Goal: Transaction & Acquisition: Purchase product/service

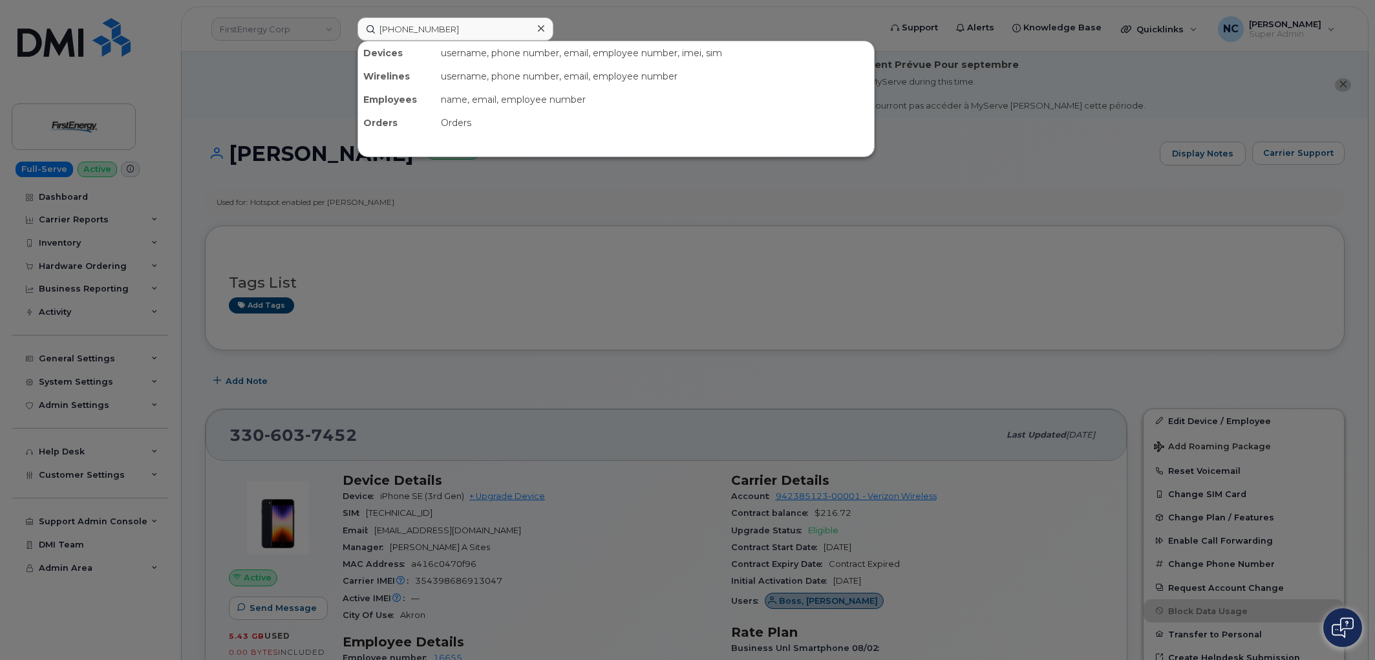
scroll to position [144, 0]
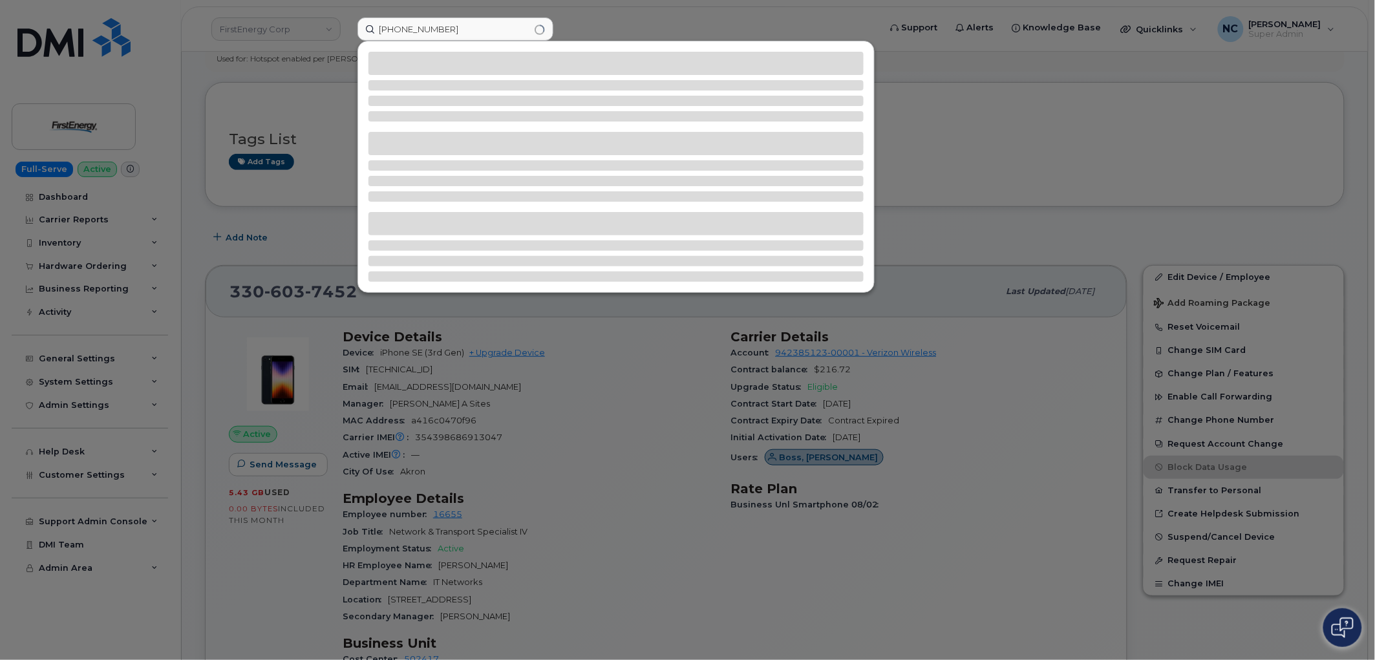
type input "304-410-2395"
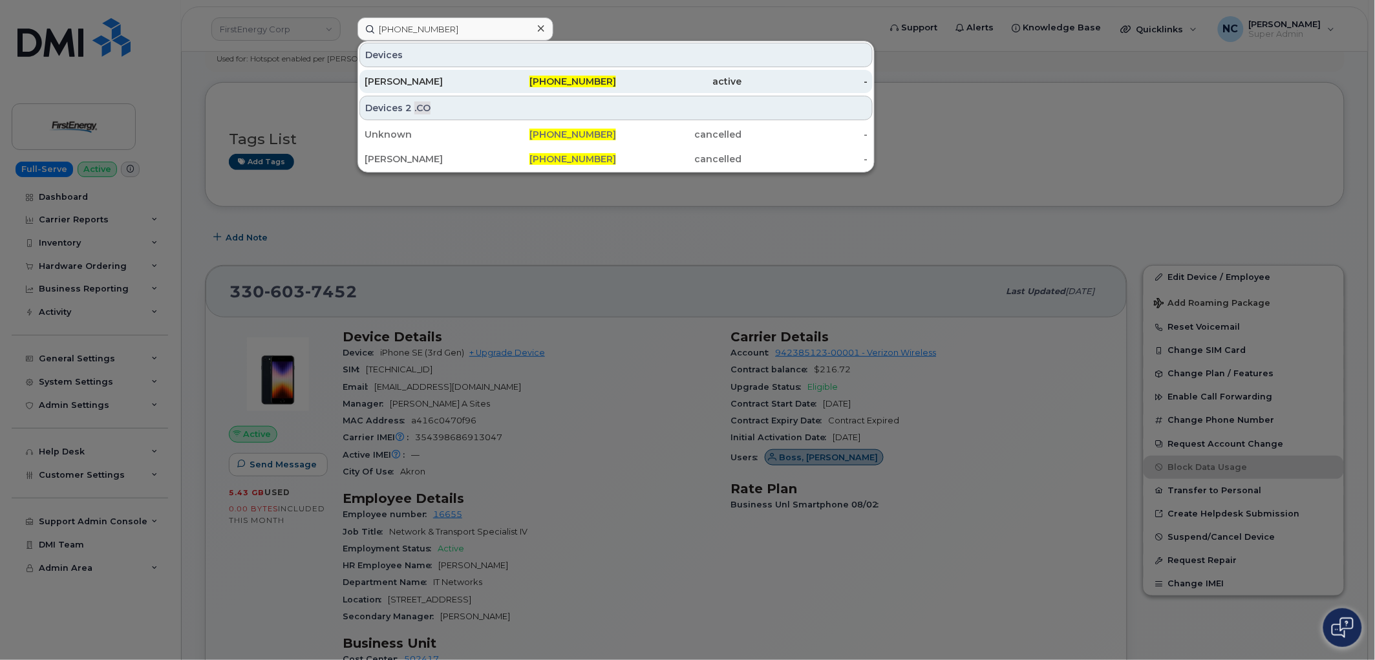
click at [496, 76] on div "304-410-2395" at bounding box center [554, 81] width 126 height 13
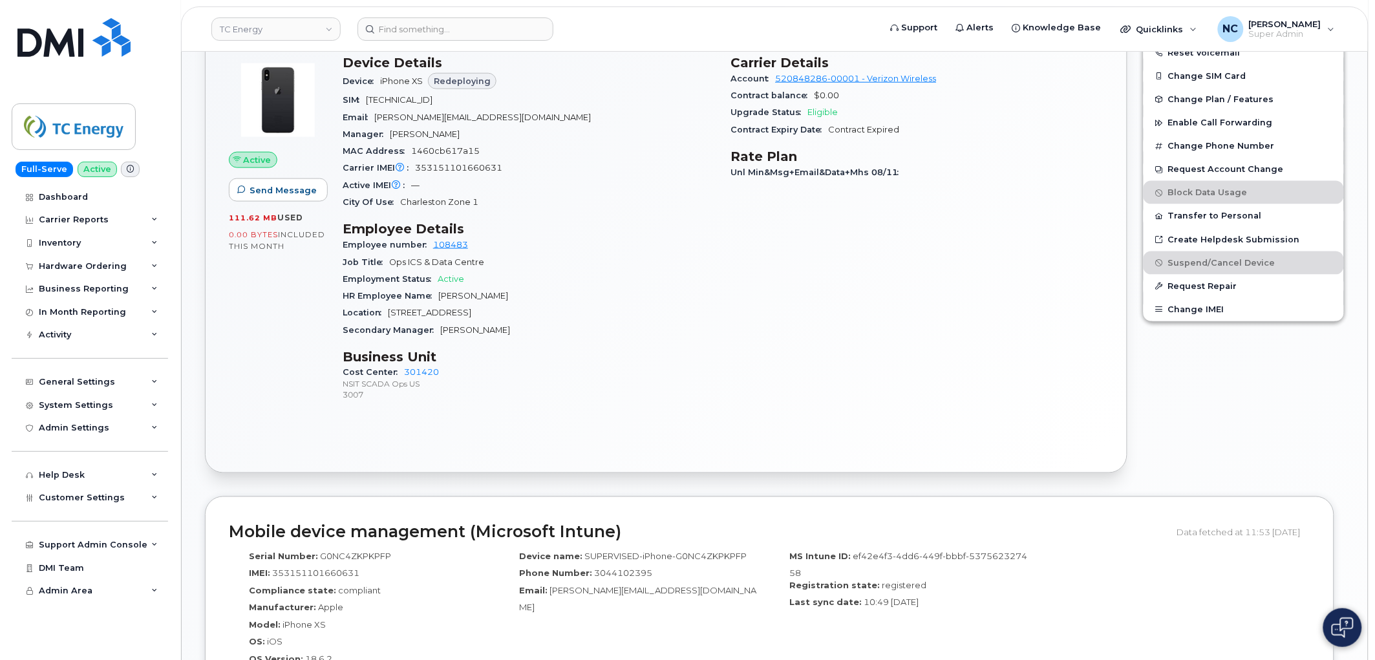
scroll to position [233, 0]
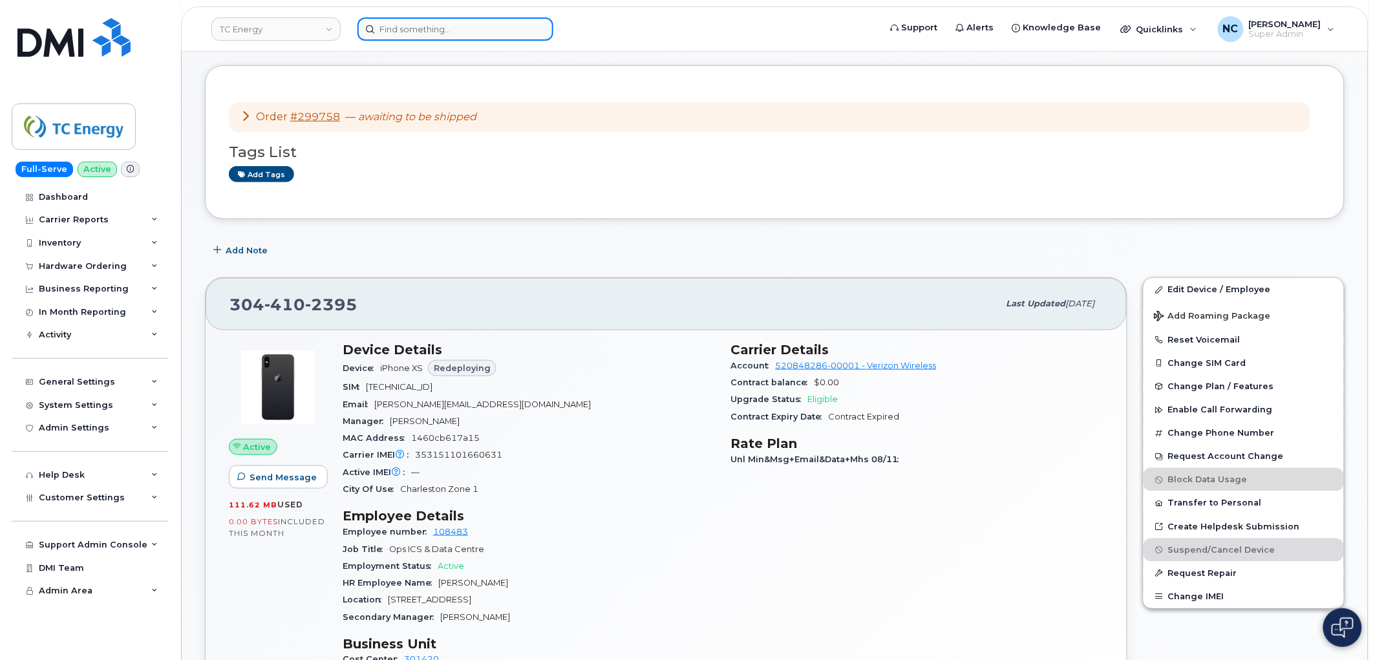
click at [391, 17] on input at bounding box center [456, 28] width 196 height 23
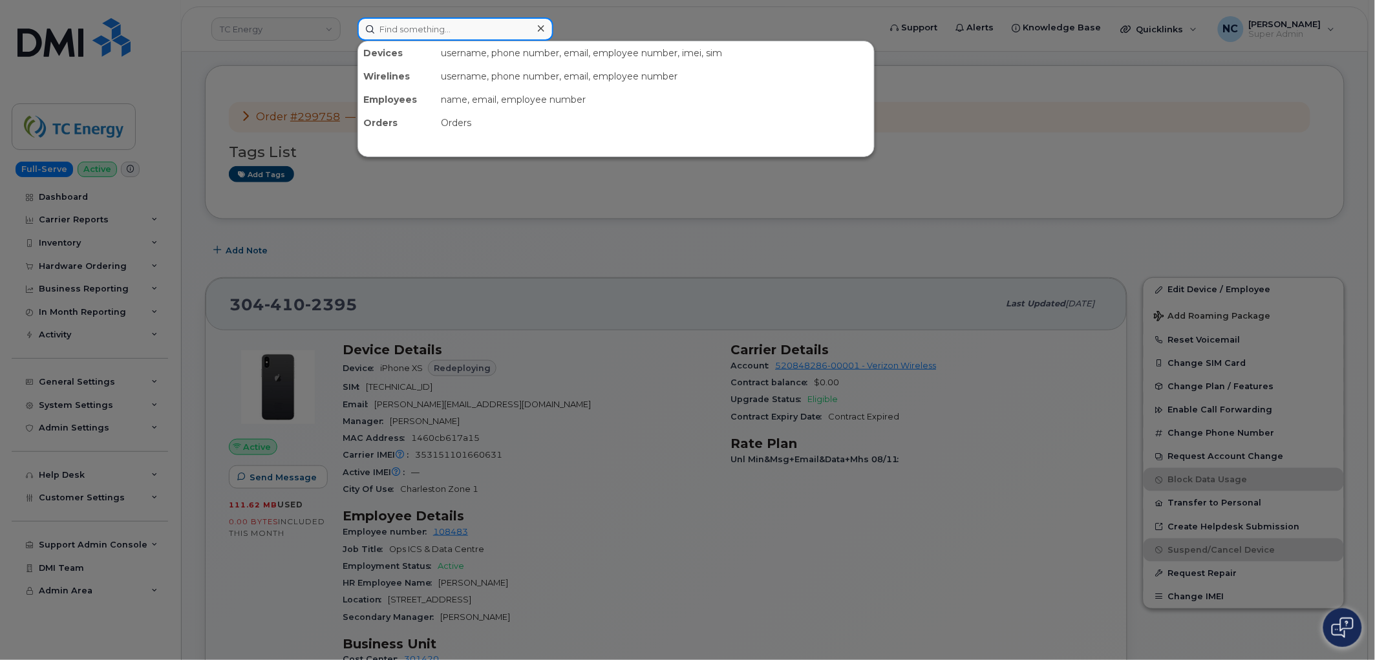
paste input "224-580-1326"
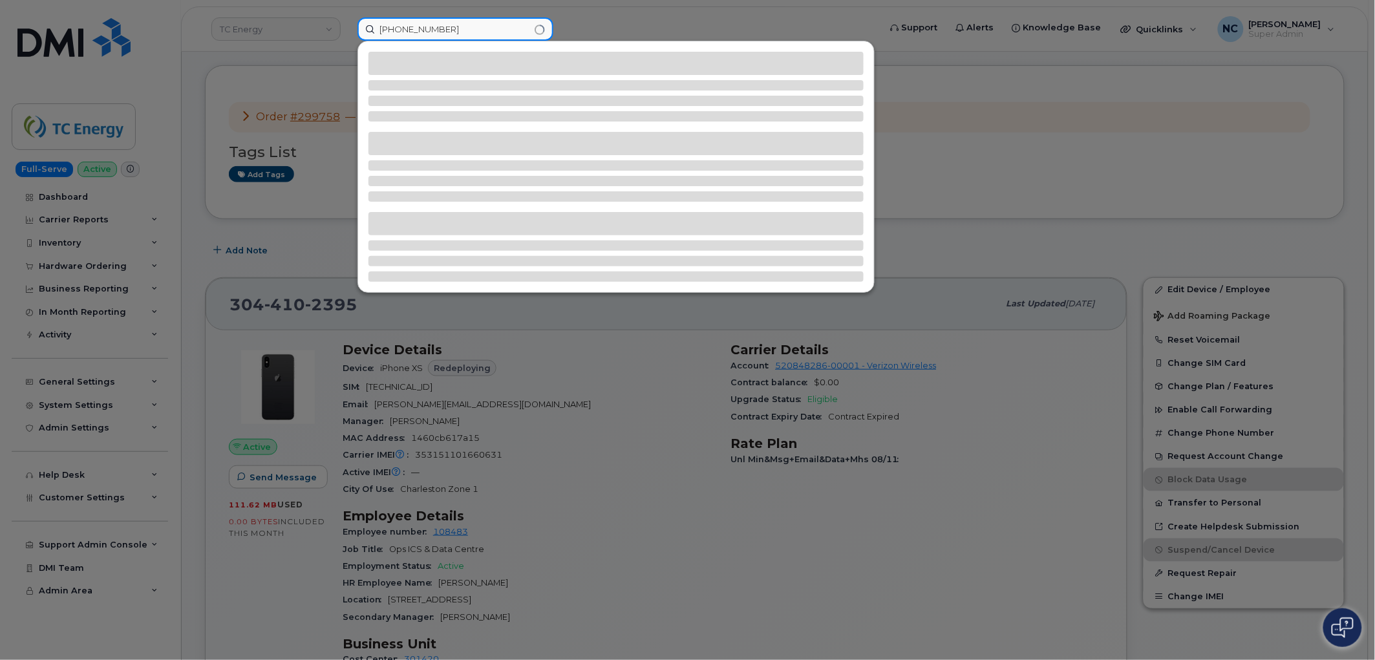
type input "224-580-1326"
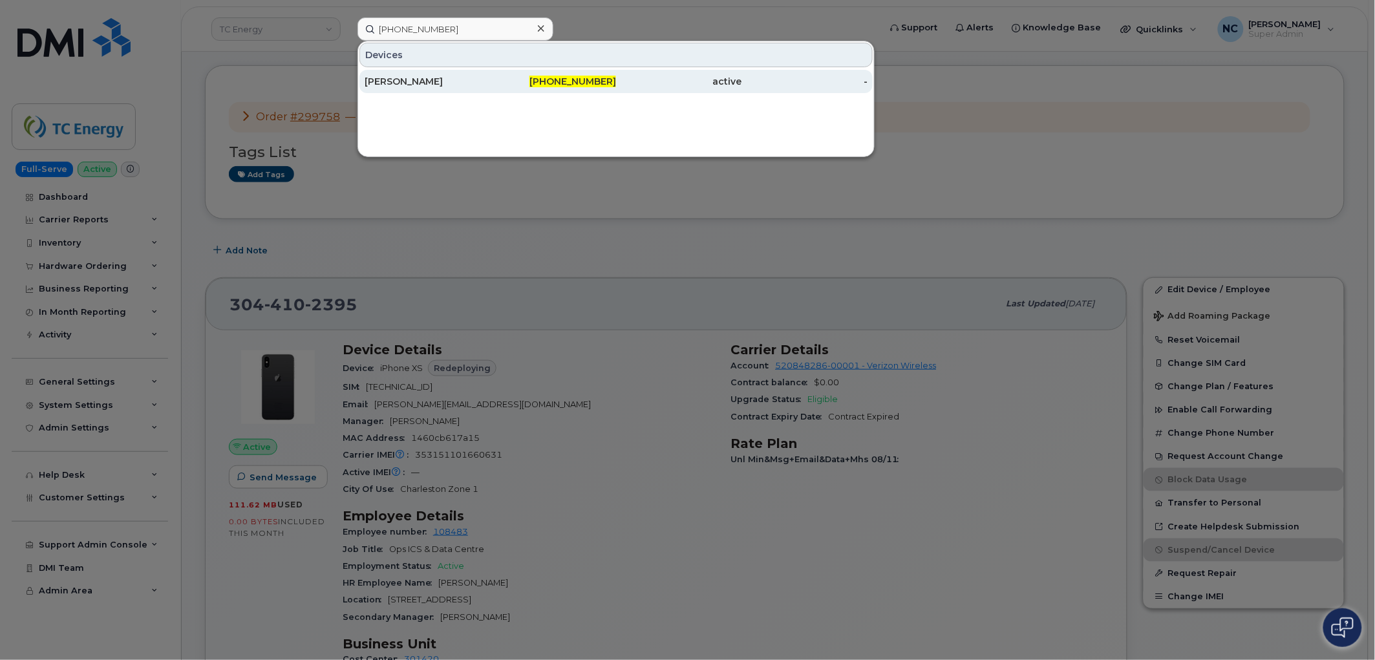
click at [468, 76] on div "[PERSON_NAME]" at bounding box center [428, 81] width 126 height 13
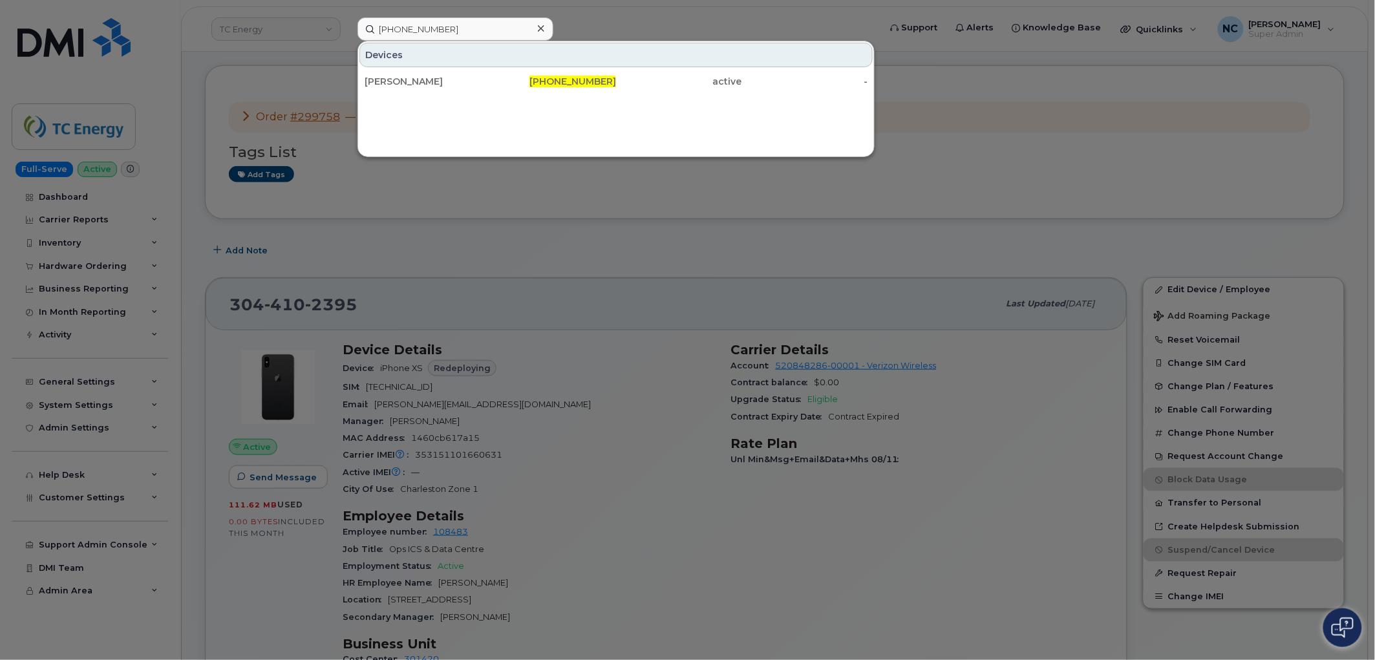
click at [360, 70] on link "SANDRA D COSENTINO 224-580-1326 active -" at bounding box center [616, 81] width 513 height 23
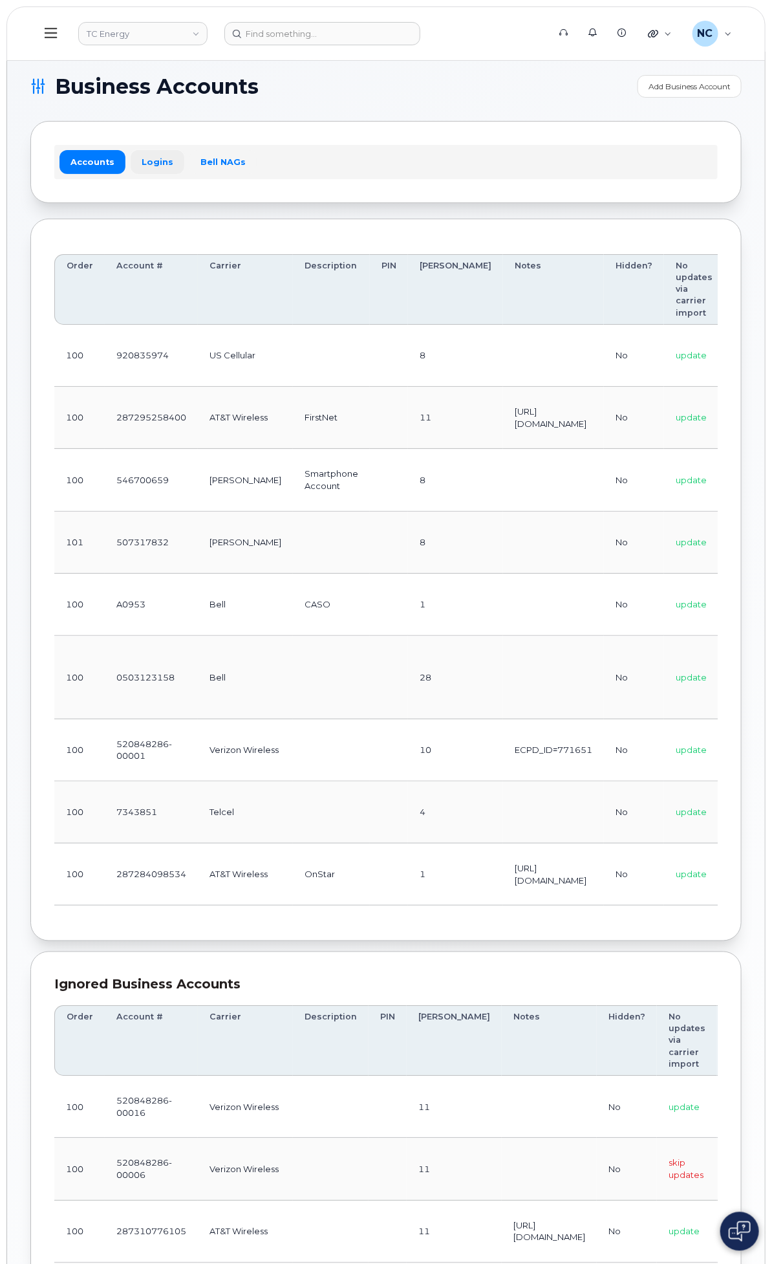
click at [184, 163] on link "Logins" at bounding box center [158, 161] width 54 height 23
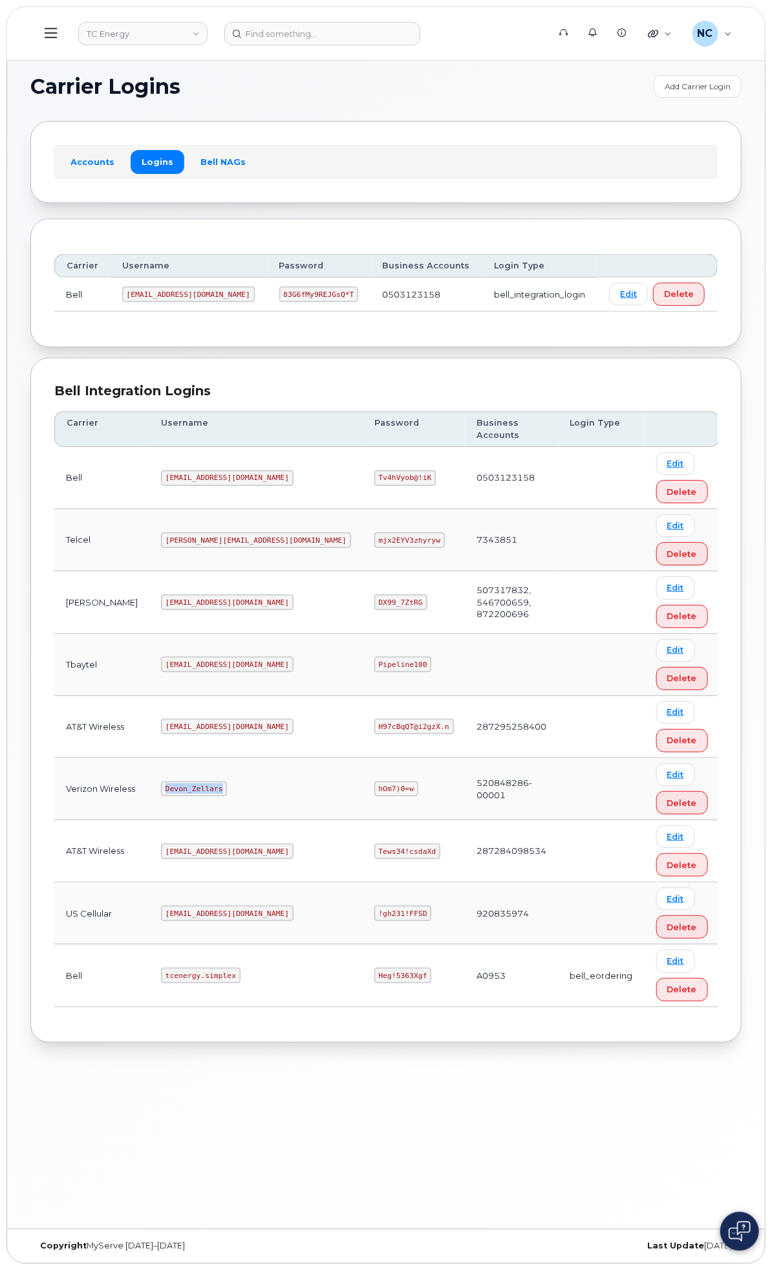
drag, startPoint x: 356, startPoint y: 830, endPoint x: 561, endPoint y: 868, distance: 208.0
click at [295, 820] on td "Devon_Zellars" at bounding box center [255, 789] width 213 height 62
drag, startPoint x: 515, startPoint y: 835, endPoint x: 449, endPoint y: 835, distance: 66.0
click at [449, 820] on td "hOm7)0=w" at bounding box center [414, 789] width 103 height 62
copy code "hOm7)0=w"
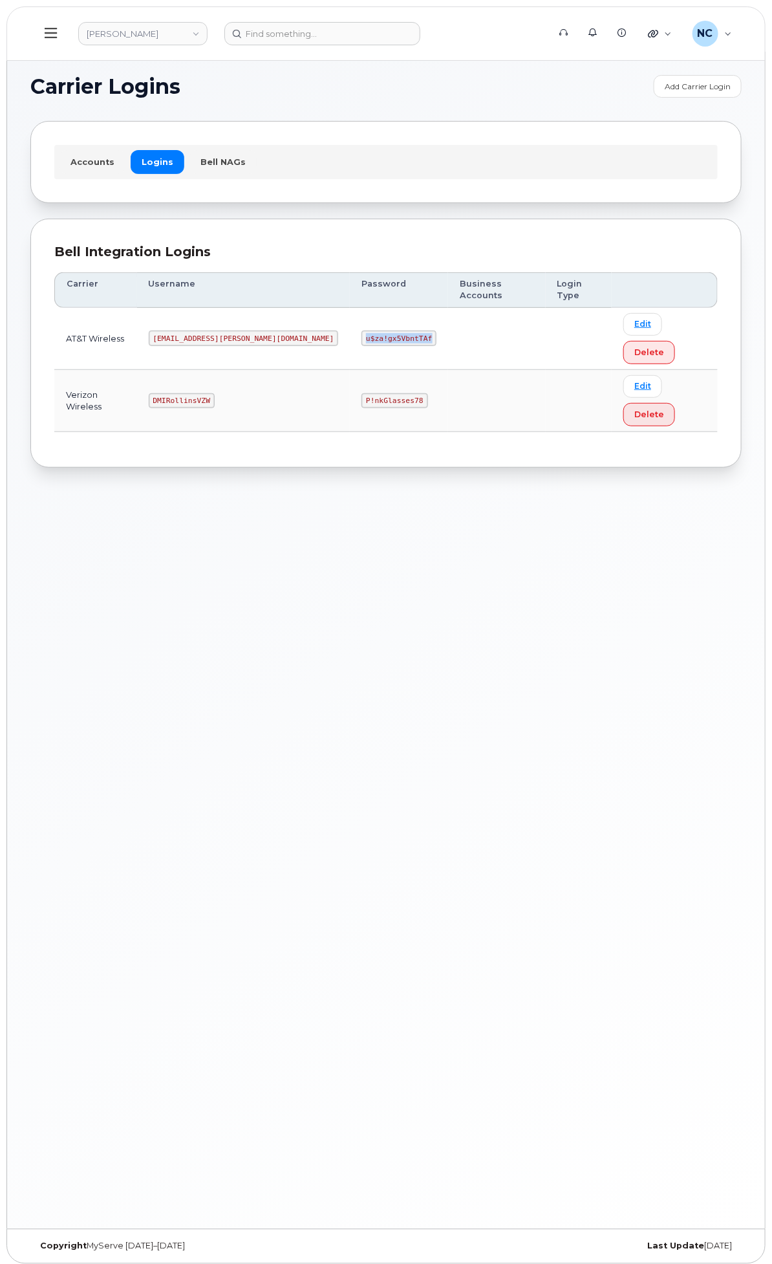
drag, startPoint x: 500, startPoint y: 331, endPoint x: 418, endPoint y: 337, distance: 82.3
click at [418, 337] on td "u$za!gx5VbntTAf" at bounding box center [399, 339] width 98 height 62
copy code "u$za!gx5VbntTAf"
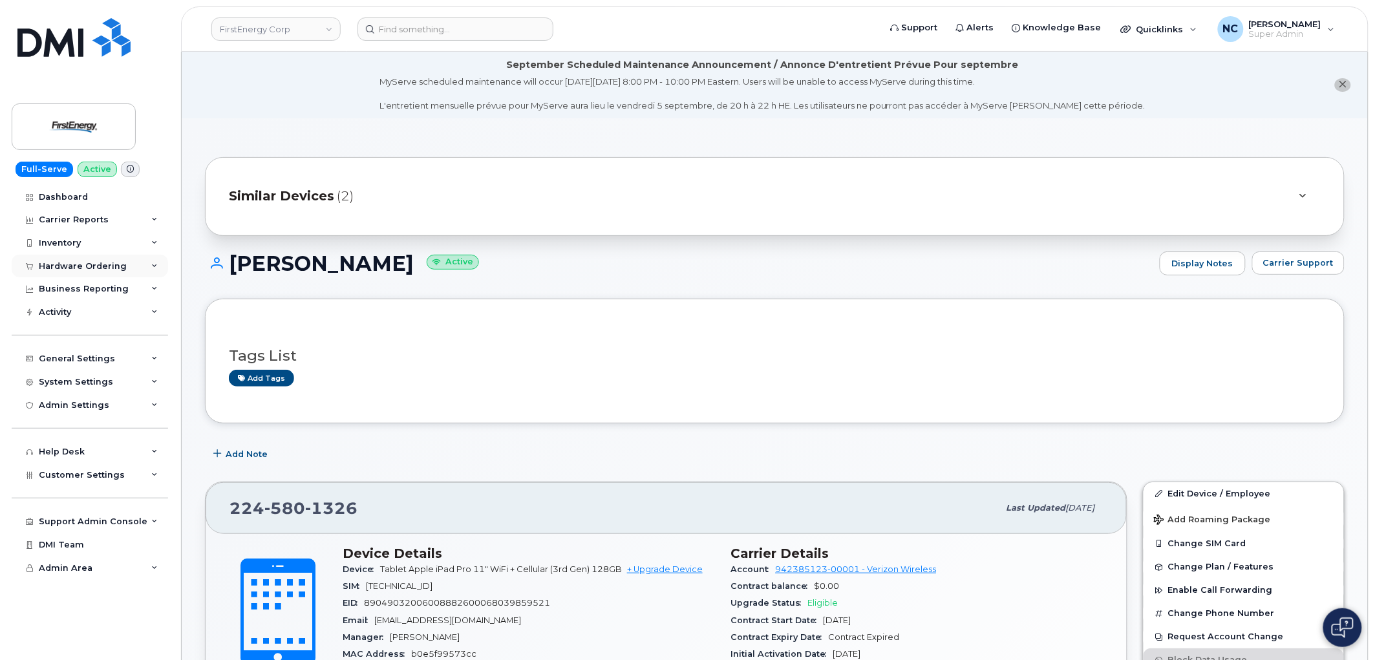
click at [91, 270] on div "Hardware Ordering" at bounding box center [83, 266] width 88 height 10
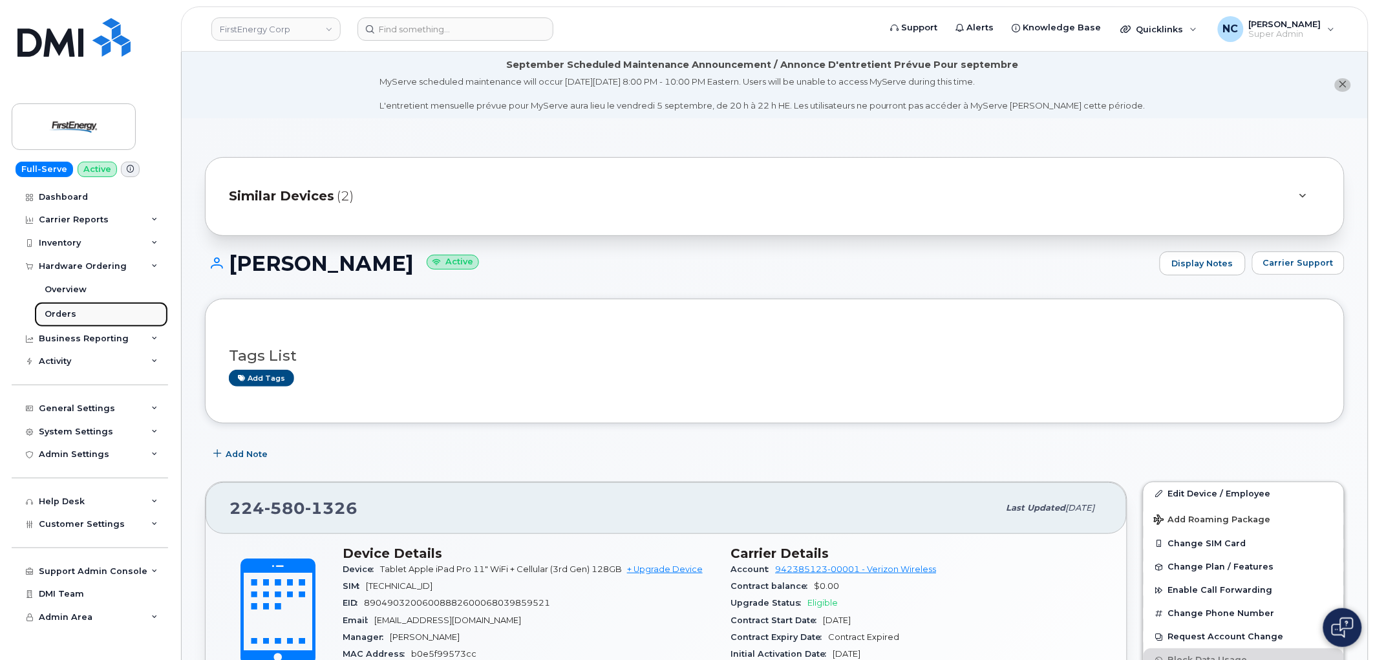
click at [76, 303] on link "Orders" at bounding box center [101, 314] width 134 height 25
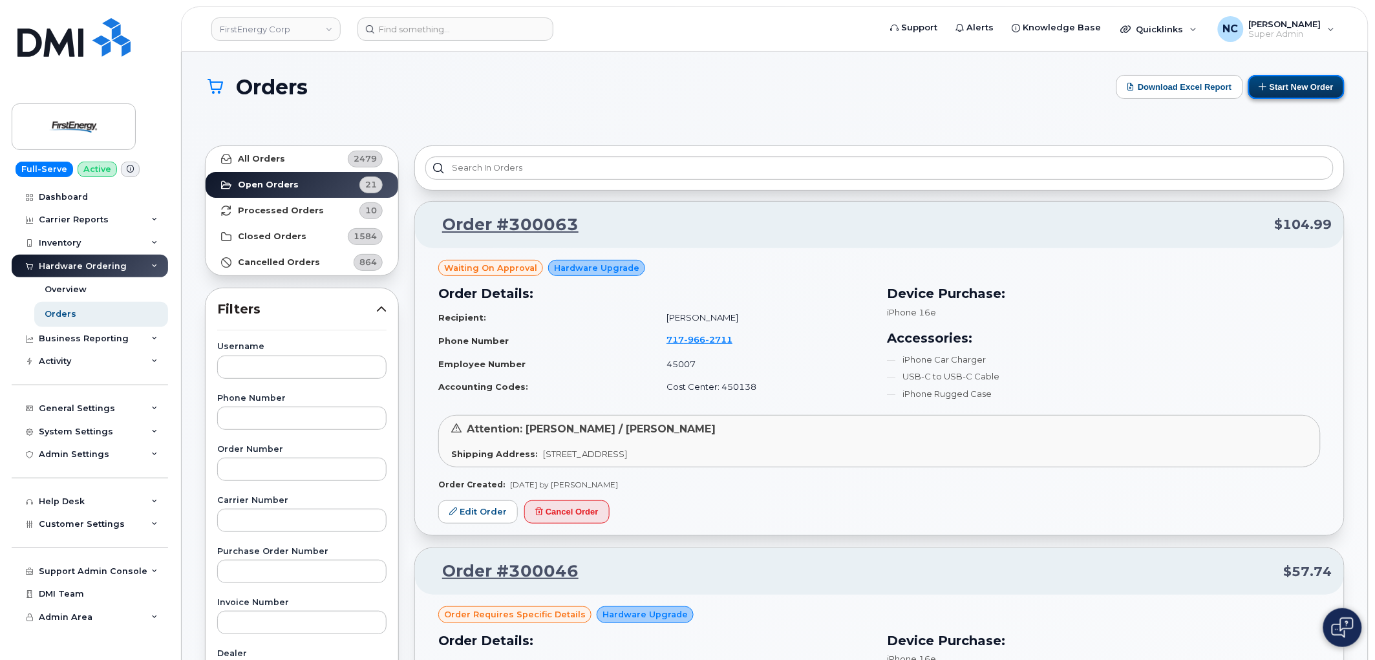
click at [1285, 80] on button "Start New Order" at bounding box center [1297, 87] width 96 height 24
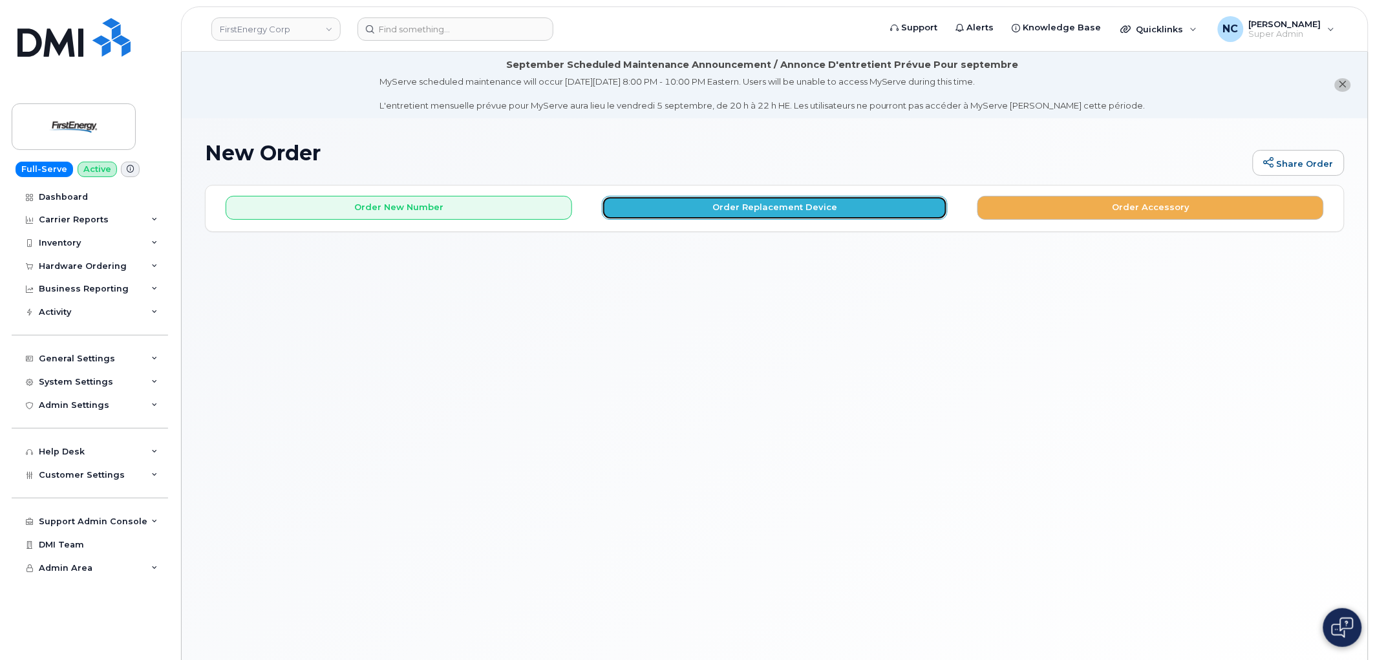
click at [787, 207] on button "Order Replacement Device" at bounding box center [775, 208] width 347 height 24
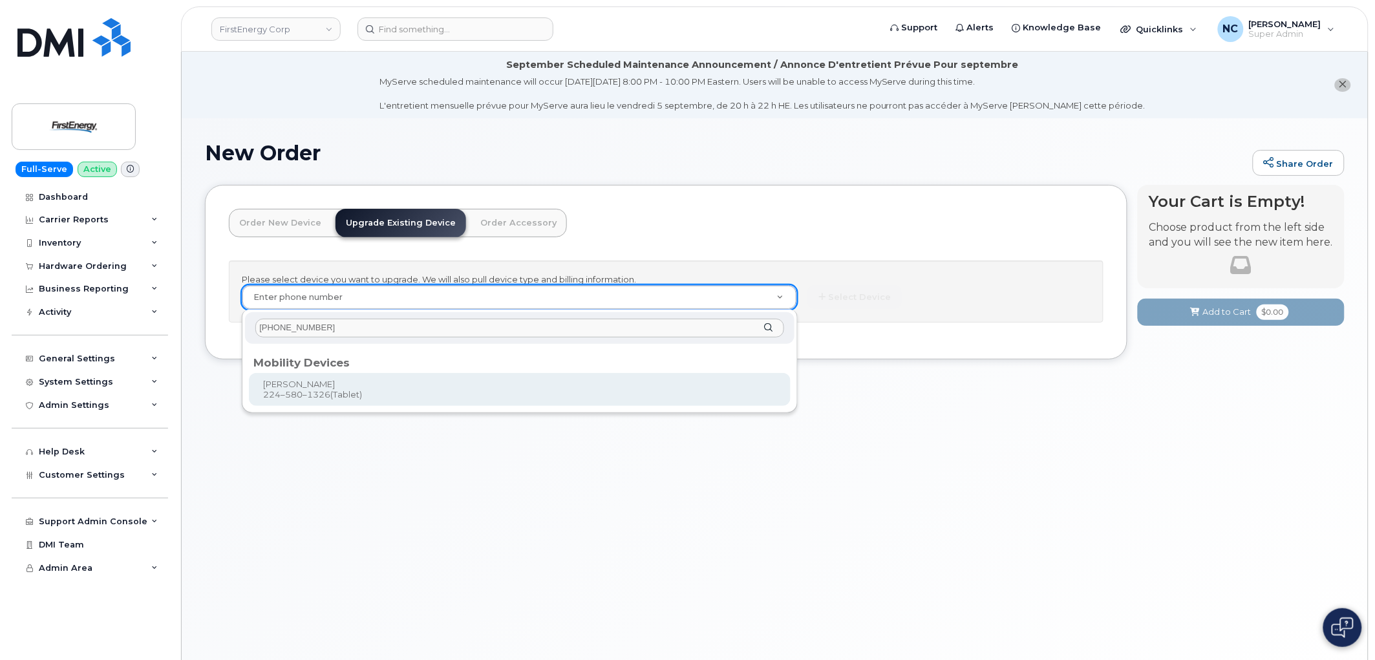
type input "[PHONE_NUMBER]"
type input "827751"
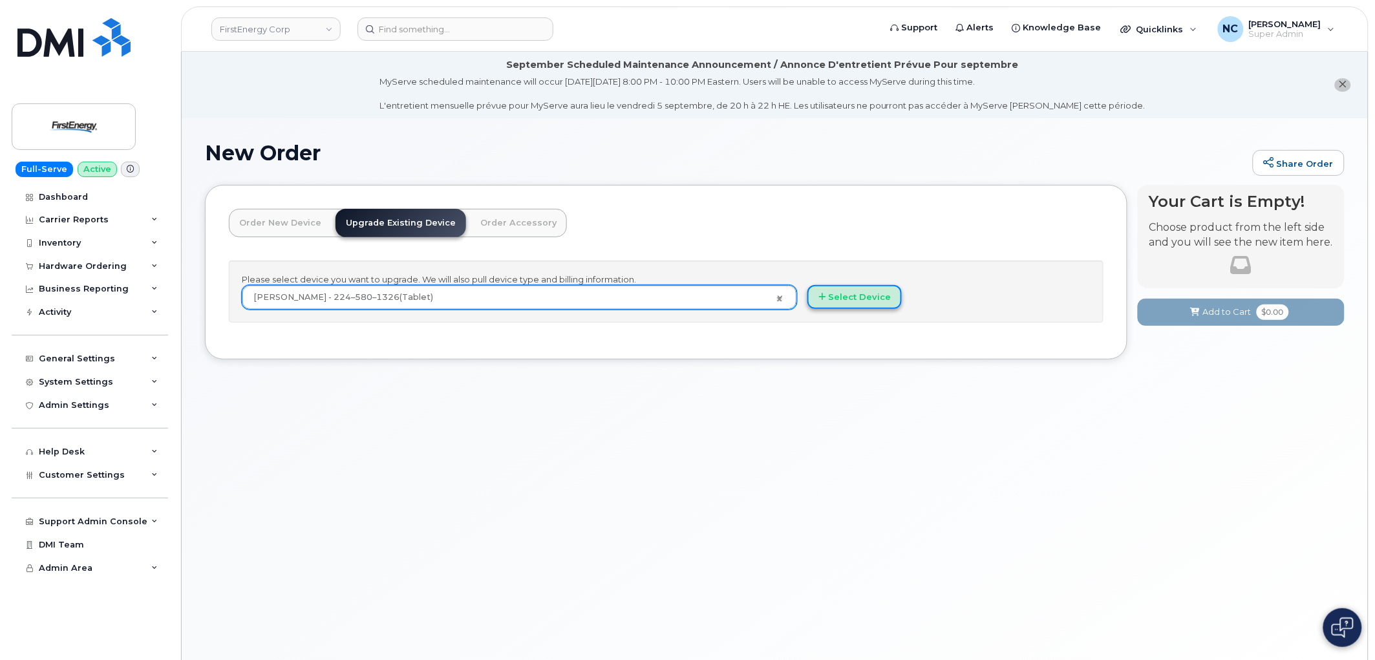
click at [850, 302] on button "Select Device" at bounding box center [855, 297] width 94 height 24
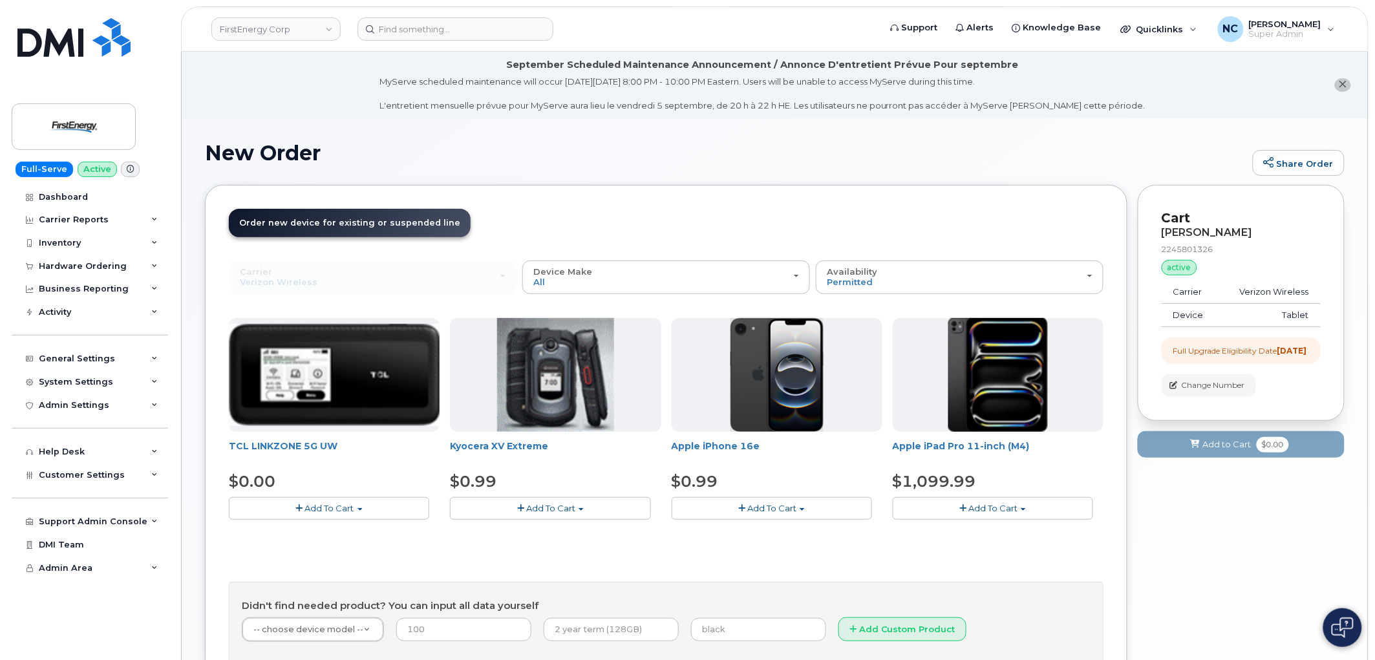
click at [971, 507] on span "Add To Cart" at bounding box center [993, 508] width 49 height 10
drag, startPoint x: 968, startPoint y: 532, endPoint x: 944, endPoint y: 532, distance: 23.9
click at [967, 532] on link "$1099.99 - 2 Year Upgrade" at bounding box center [967, 532] width 142 height 16
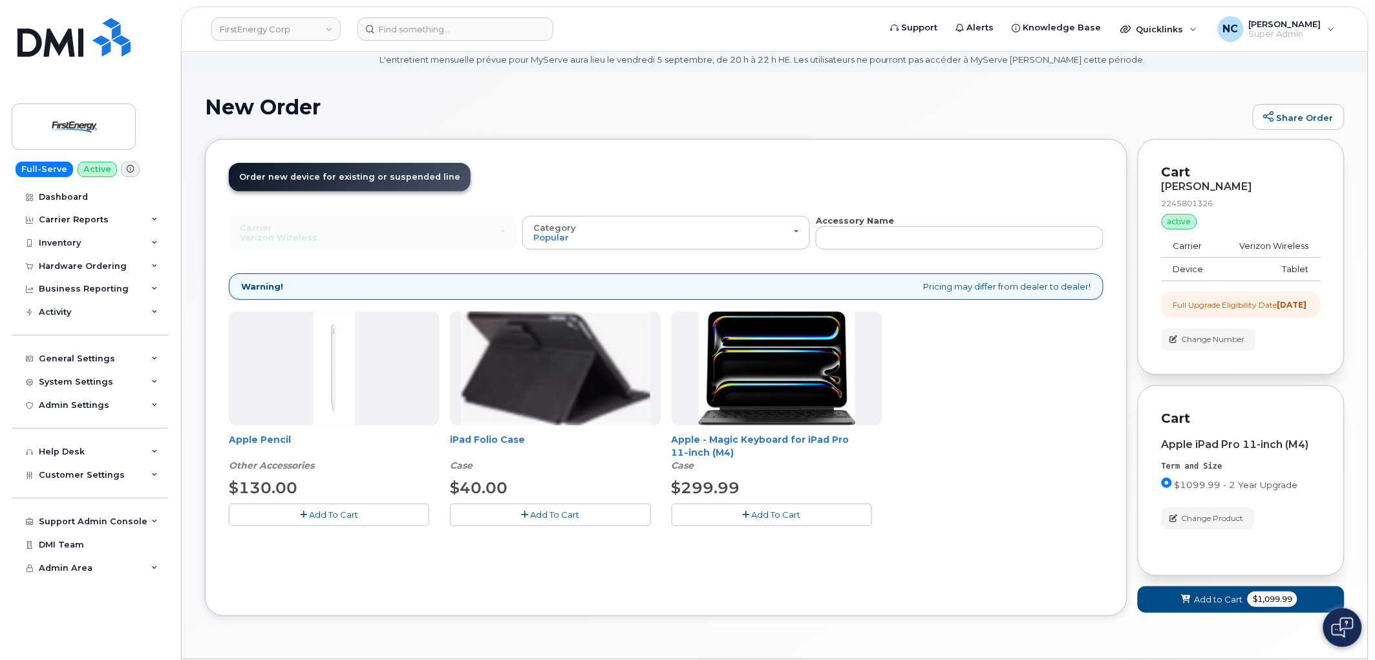
scroll to position [72, 0]
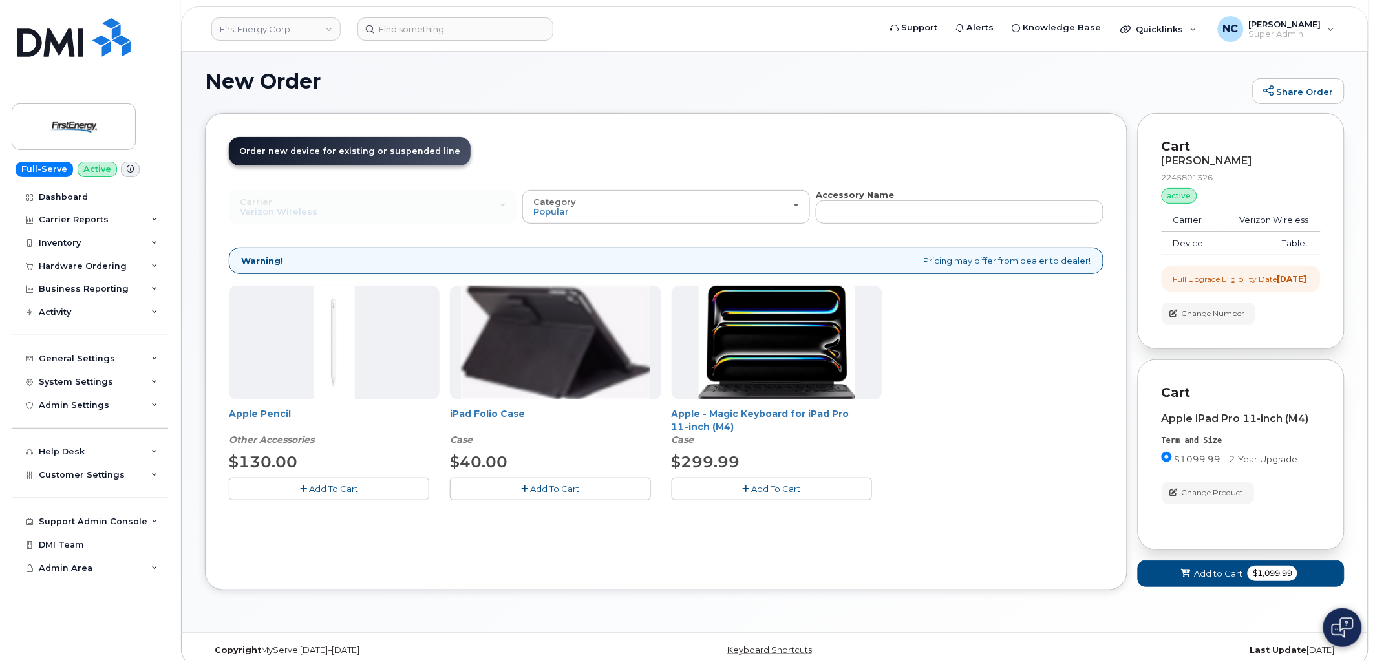
click at [577, 360] on img at bounding box center [555, 343] width 189 height 114
click at [557, 490] on span "Add To Cart" at bounding box center [554, 489] width 49 height 10
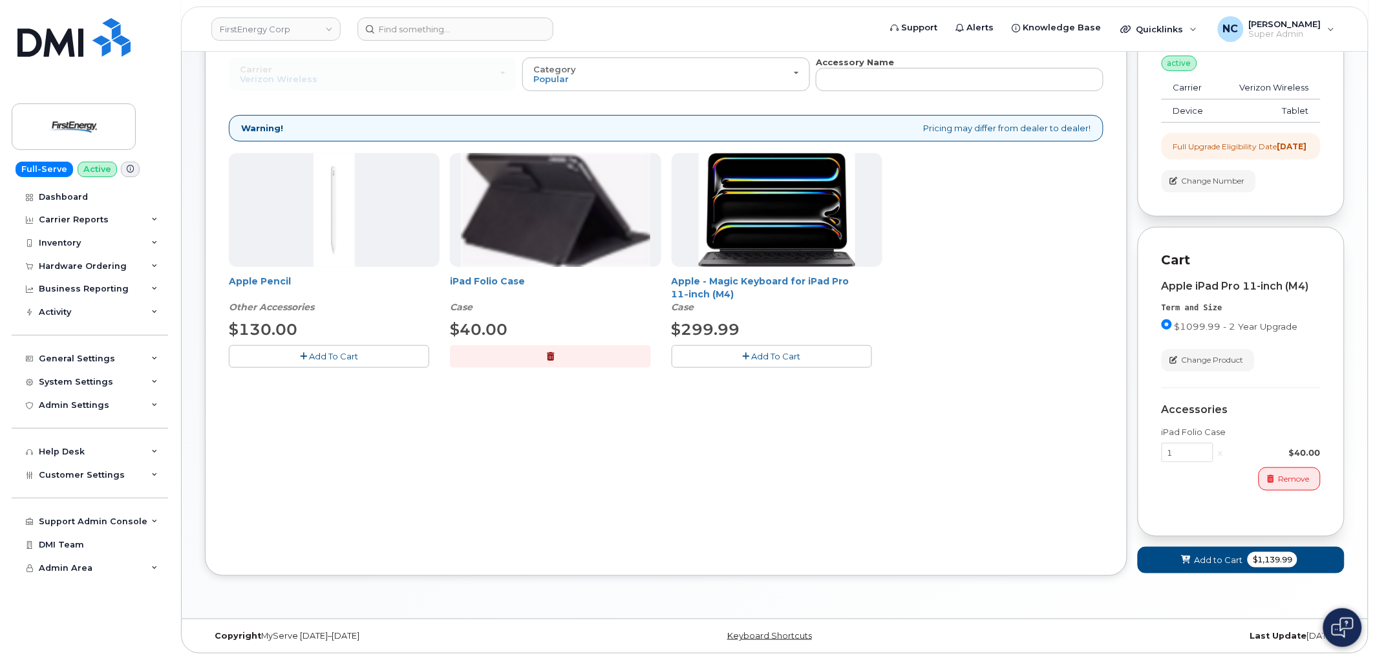
scroll to position [216, 0]
click at [569, 349] on button "button" at bounding box center [550, 356] width 200 height 23
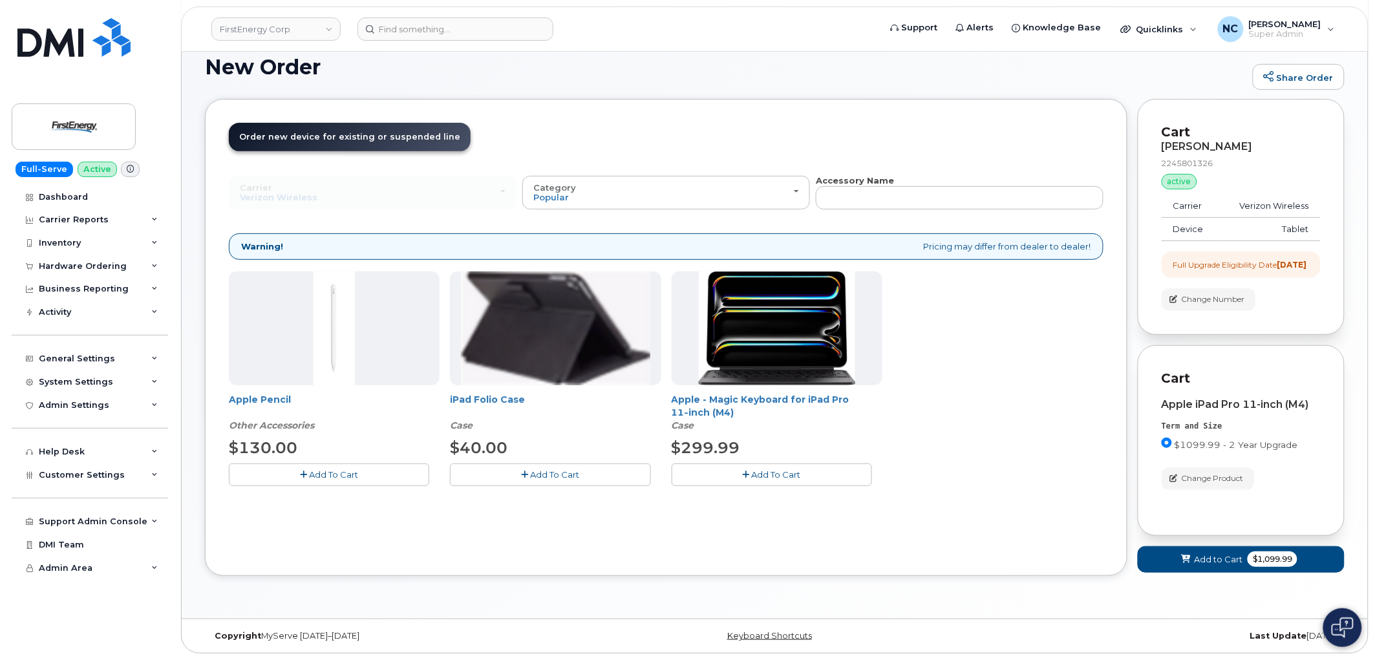
click at [603, 469] on button "Add To Cart" at bounding box center [550, 475] width 200 height 23
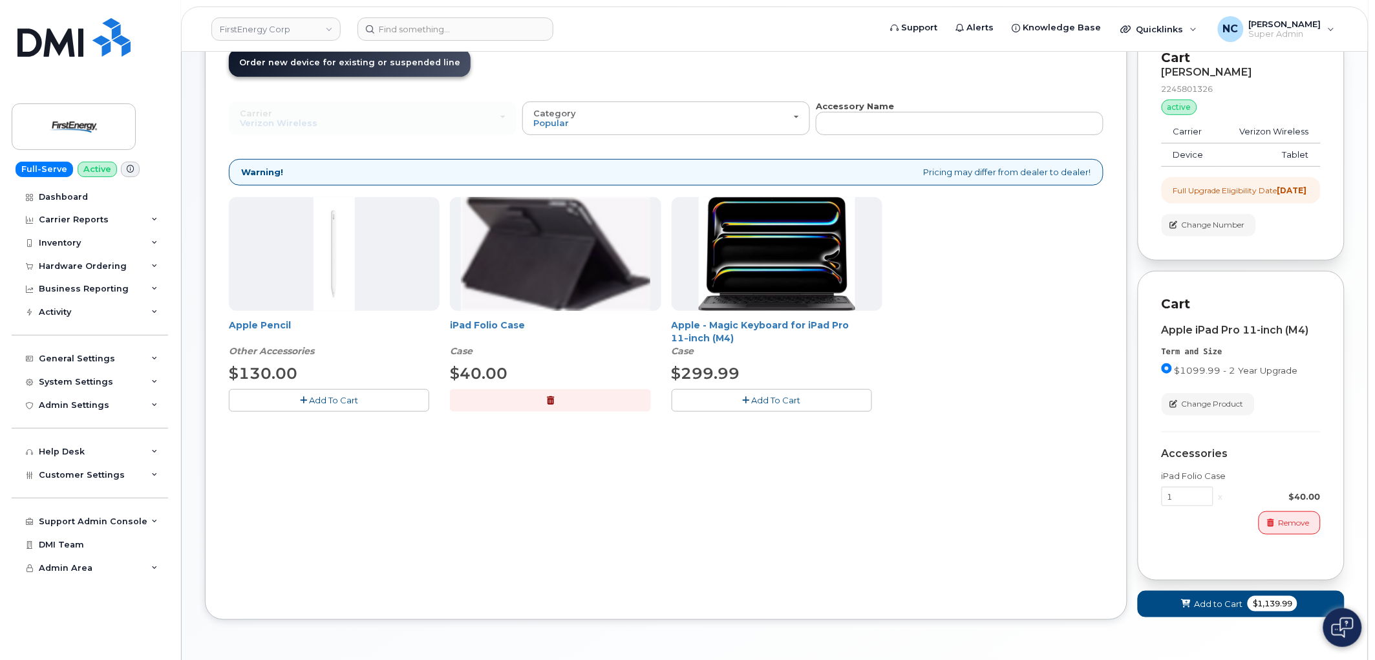
scroll to position [216, 0]
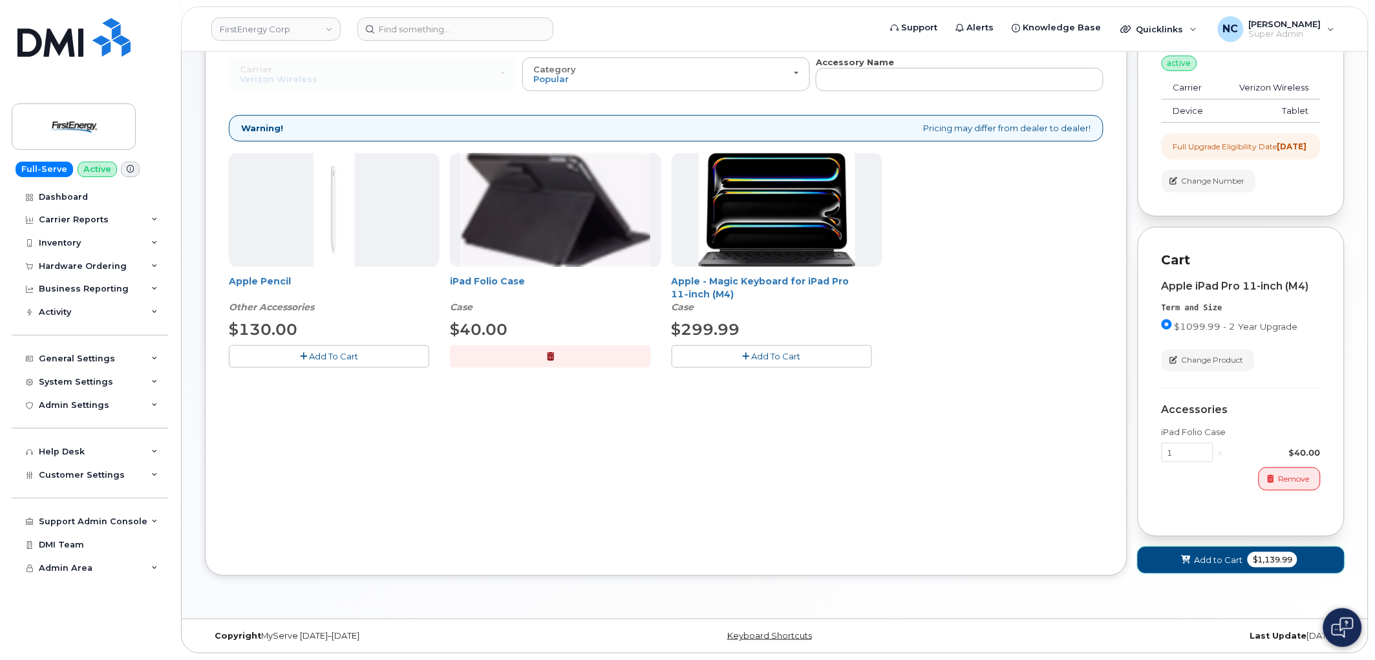
click at [1212, 561] on span "Add to Cart" at bounding box center [1218, 560] width 48 height 12
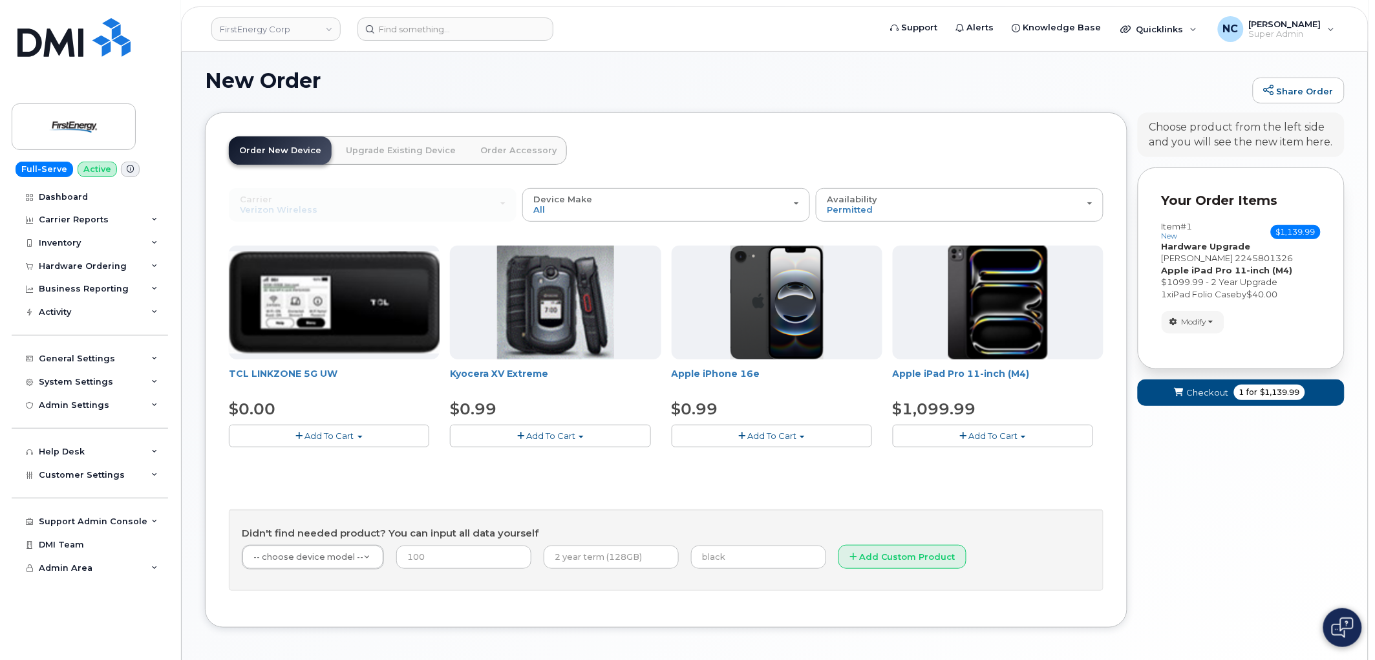
scroll to position [125, 0]
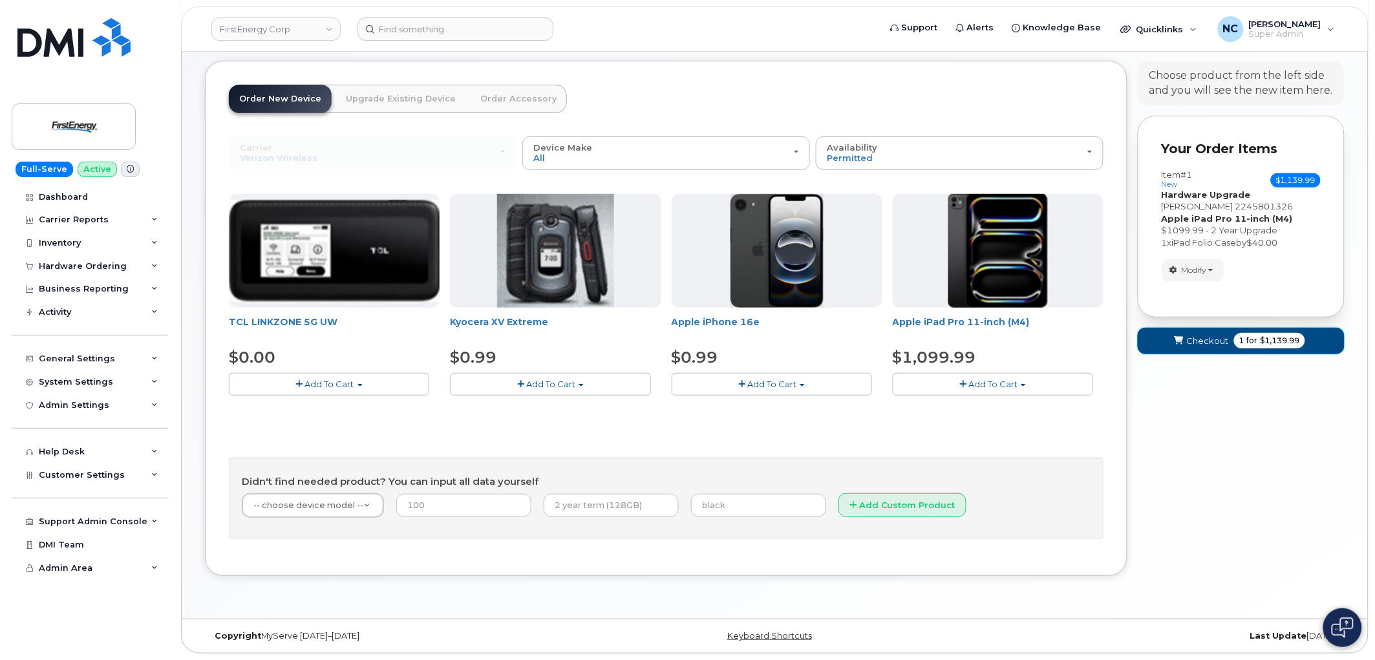
click at [1216, 347] on span "Checkout" at bounding box center [1208, 341] width 42 height 12
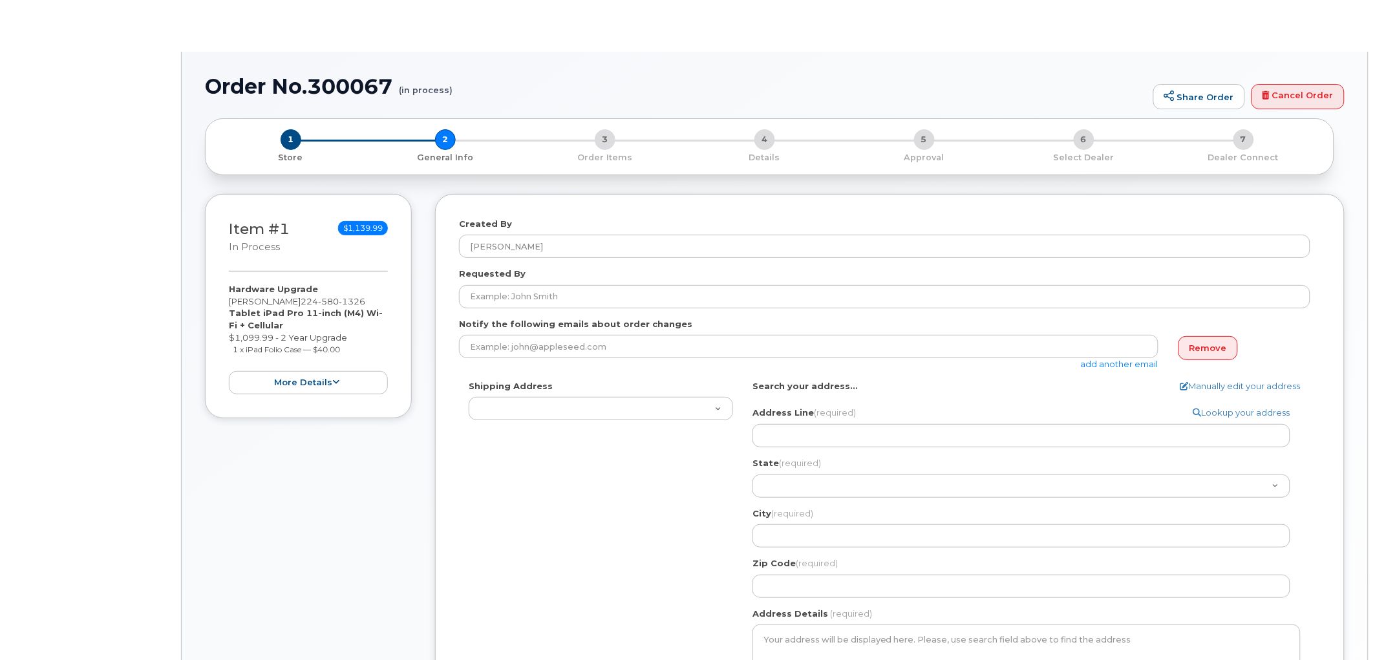
select select
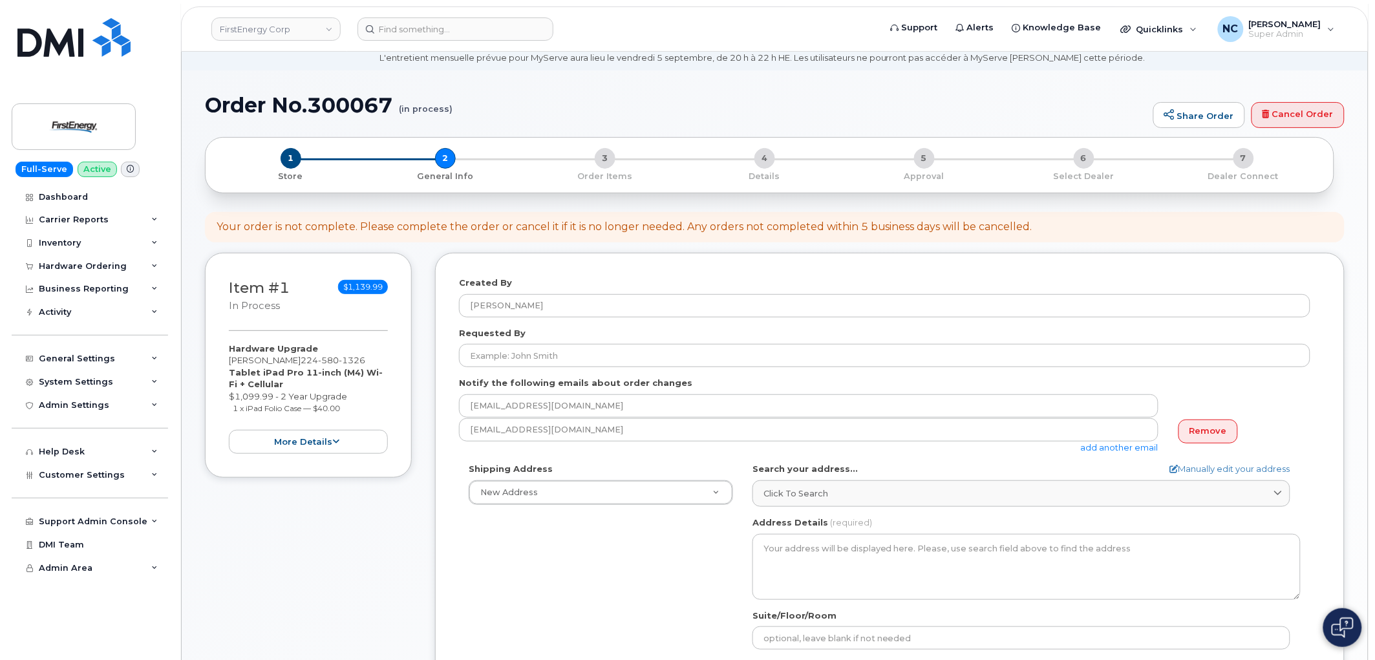
scroll to position [72, 0]
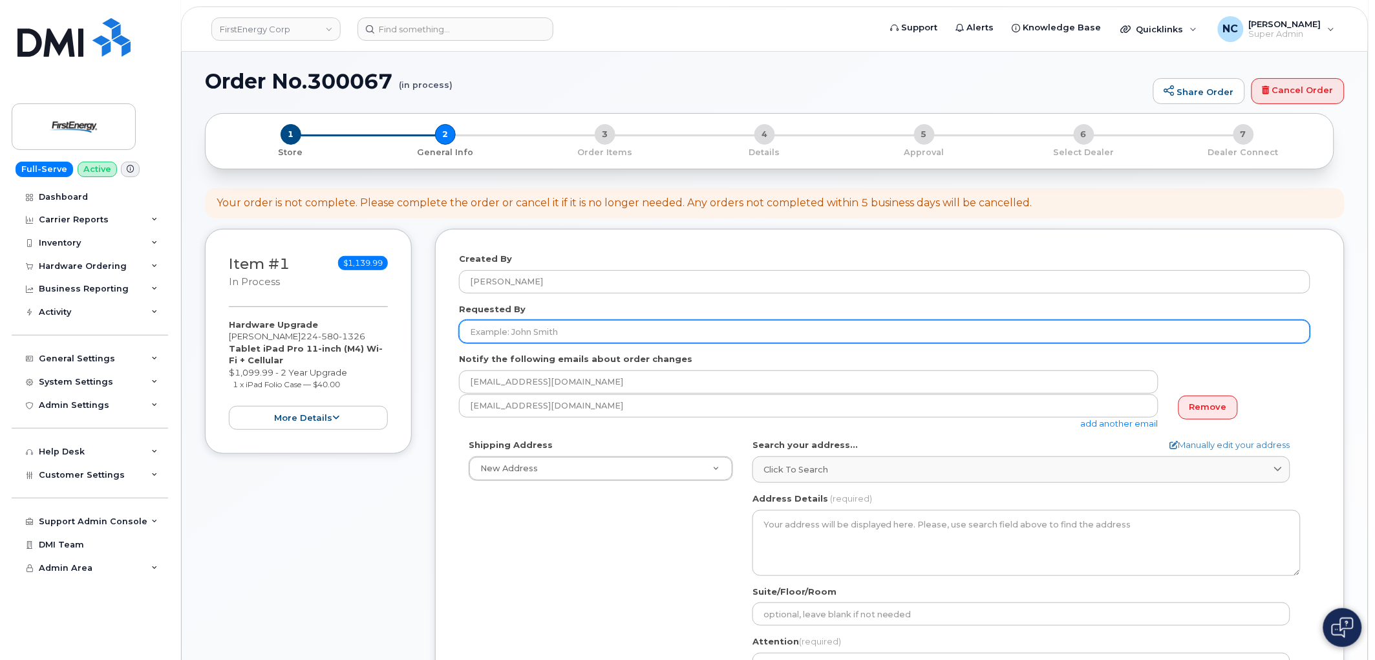
drag, startPoint x: 541, startPoint y: 332, endPoint x: 601, endPoint y: 320, distance: 61.9
click at [541, 332] on input "Requested By" at bounding box center [885, 331] width 852 height 23
paste input "Sandra D Cosentino"
type input "Sandra D Cosentino"
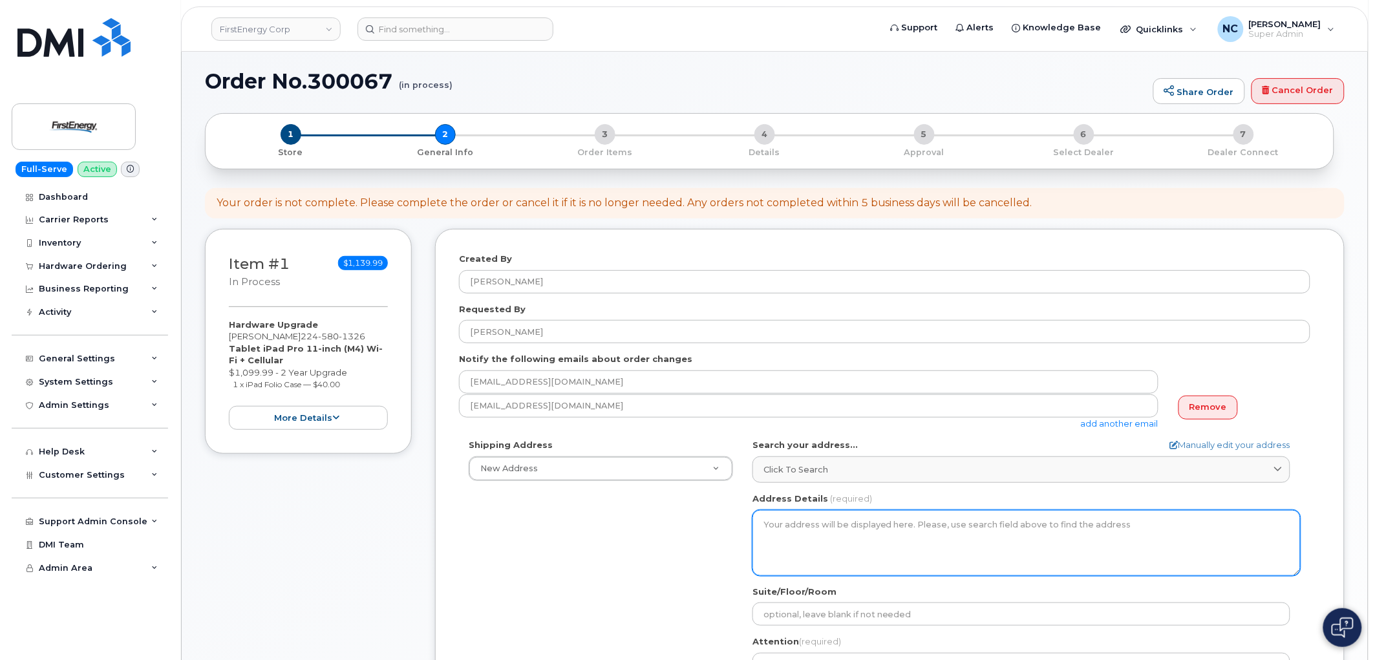
click at [835, 518] on textarea "Address Details" at bounding box center [1027, 543] width 548 height 66
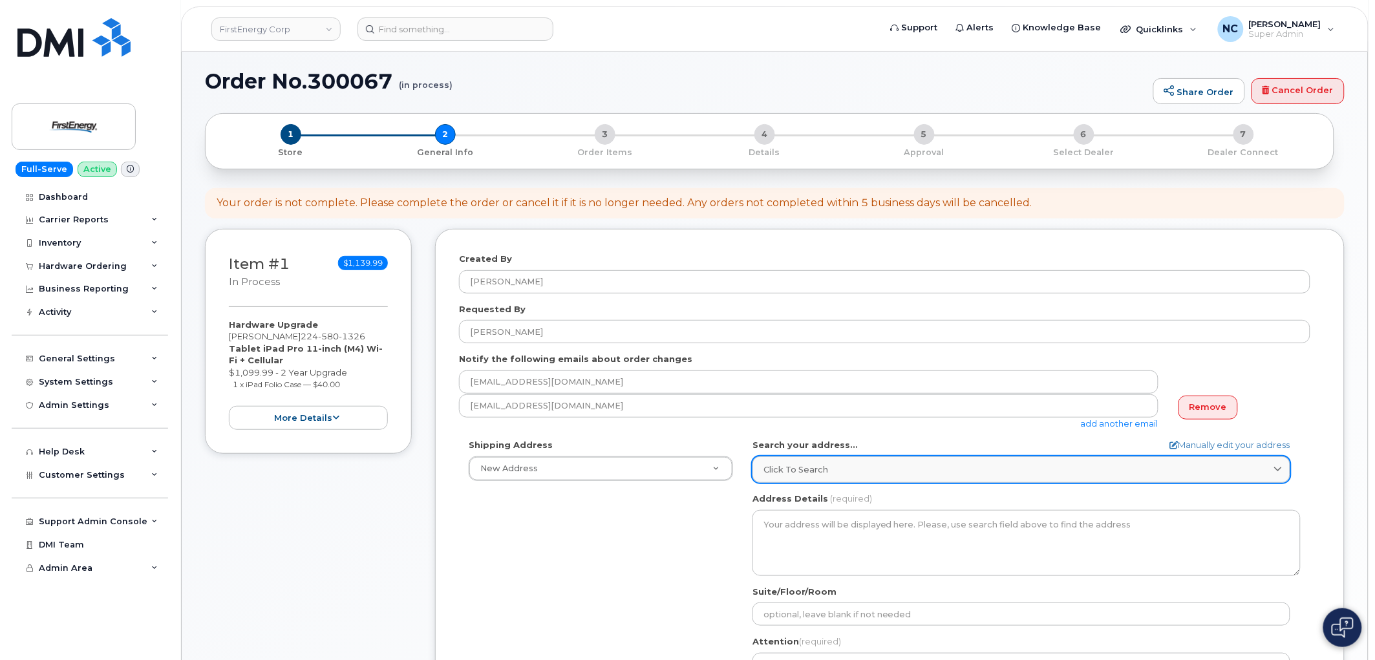
click at [813, 458] on link "Click to search" at bounding box center [1022, 470] width 538 height 27
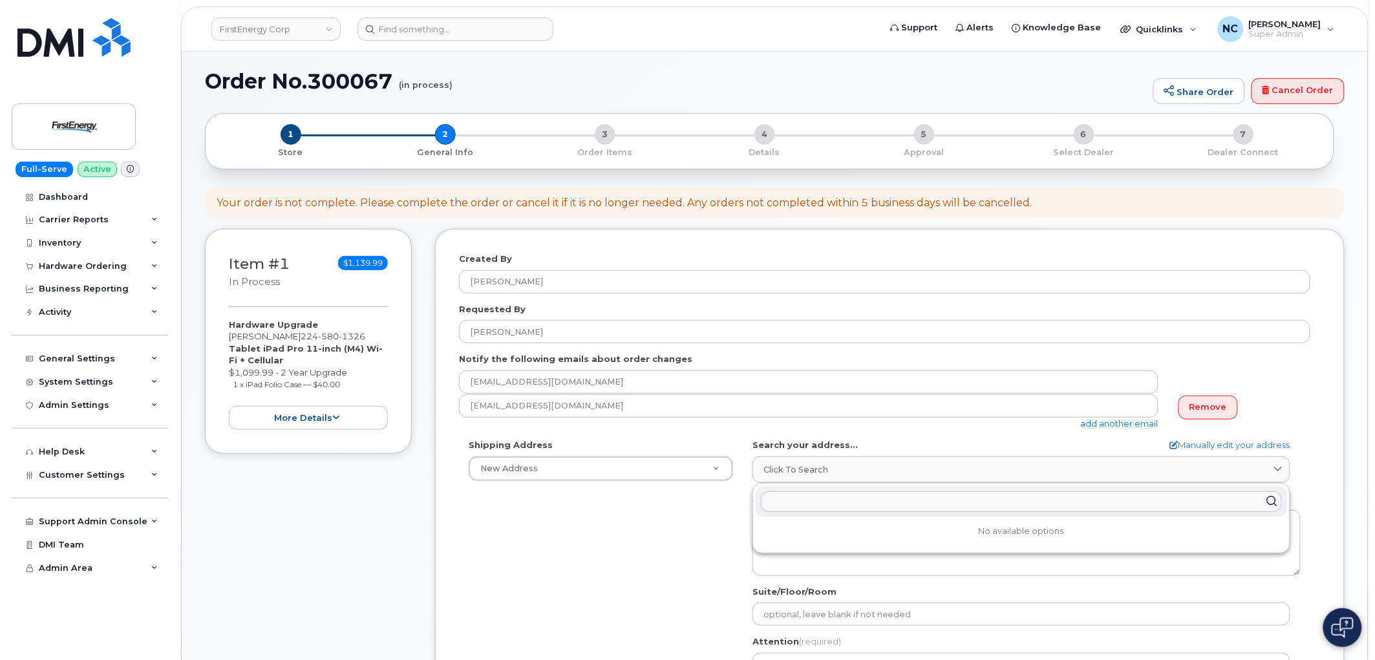
type input "0"
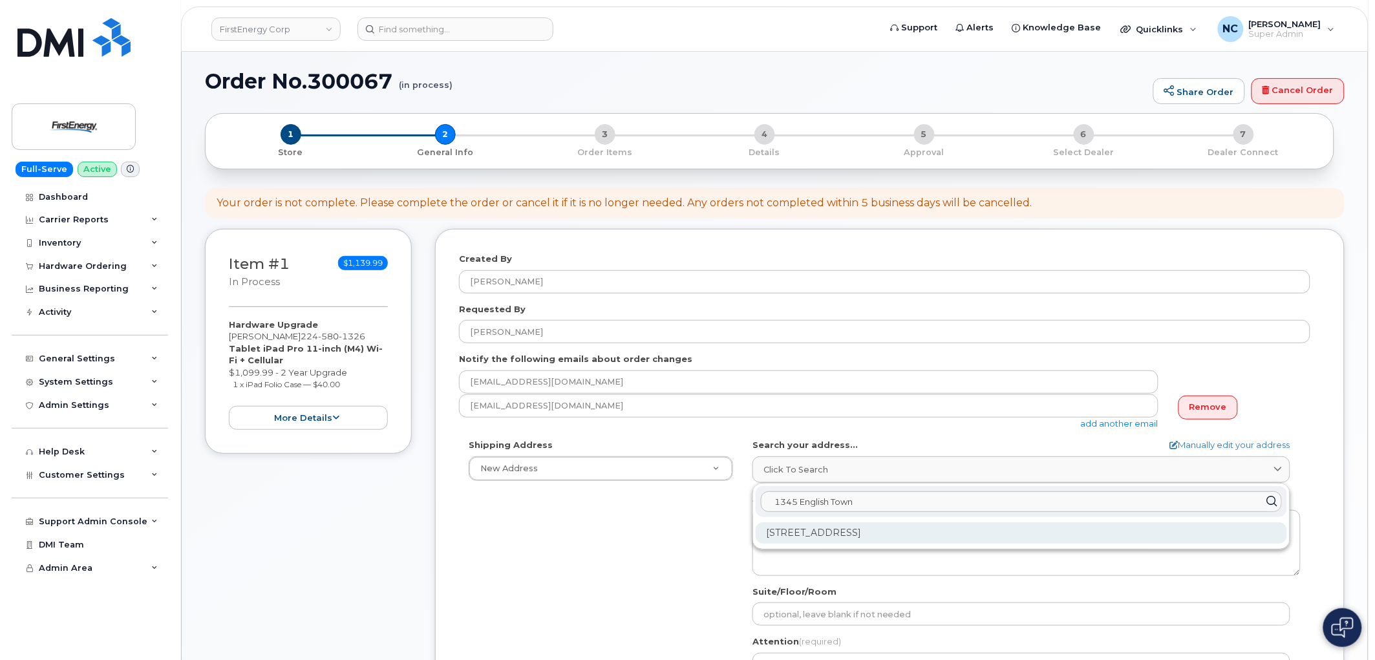
type input "1345 English Town"
click at [908, 537] on div "1345 Englishtown Rd Old Bridge NJ 08857-2926" at bounding box center [1022, 532] width 532 height 21
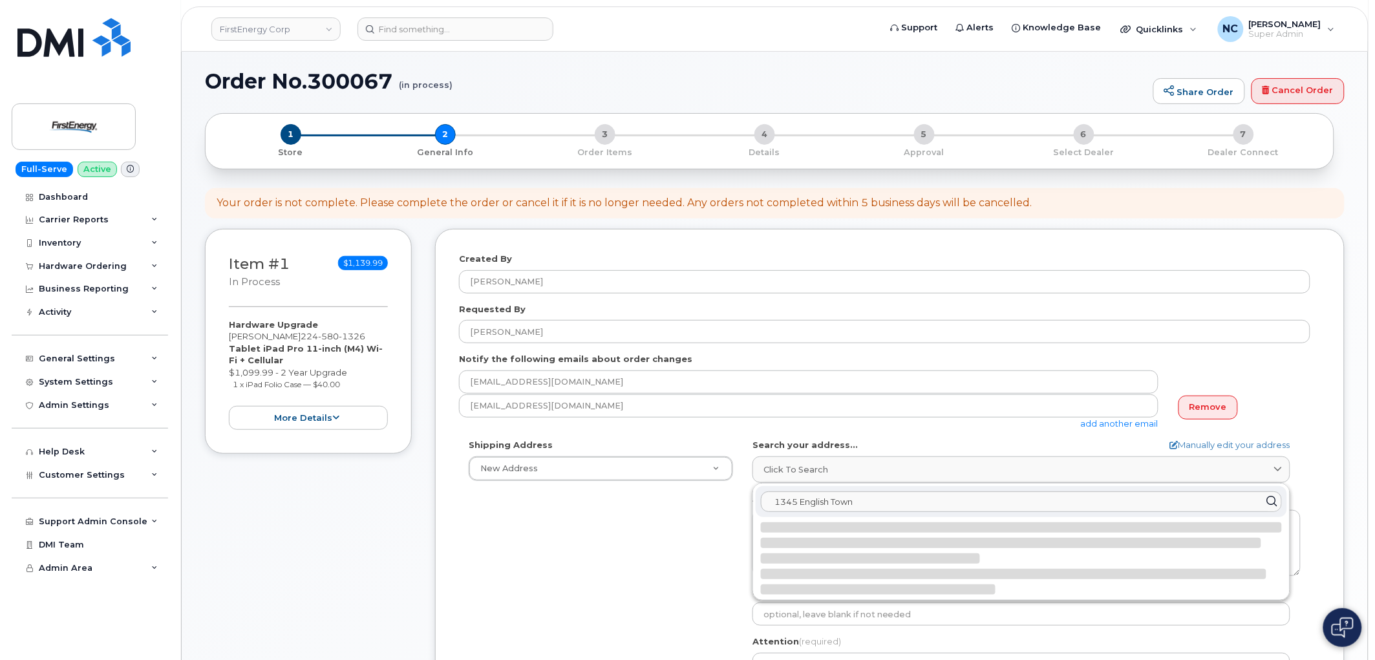
select select
type textarea "1345 Englishtown Rd OLD BRIDGE NJ 08857-2926 UNITED STATES"
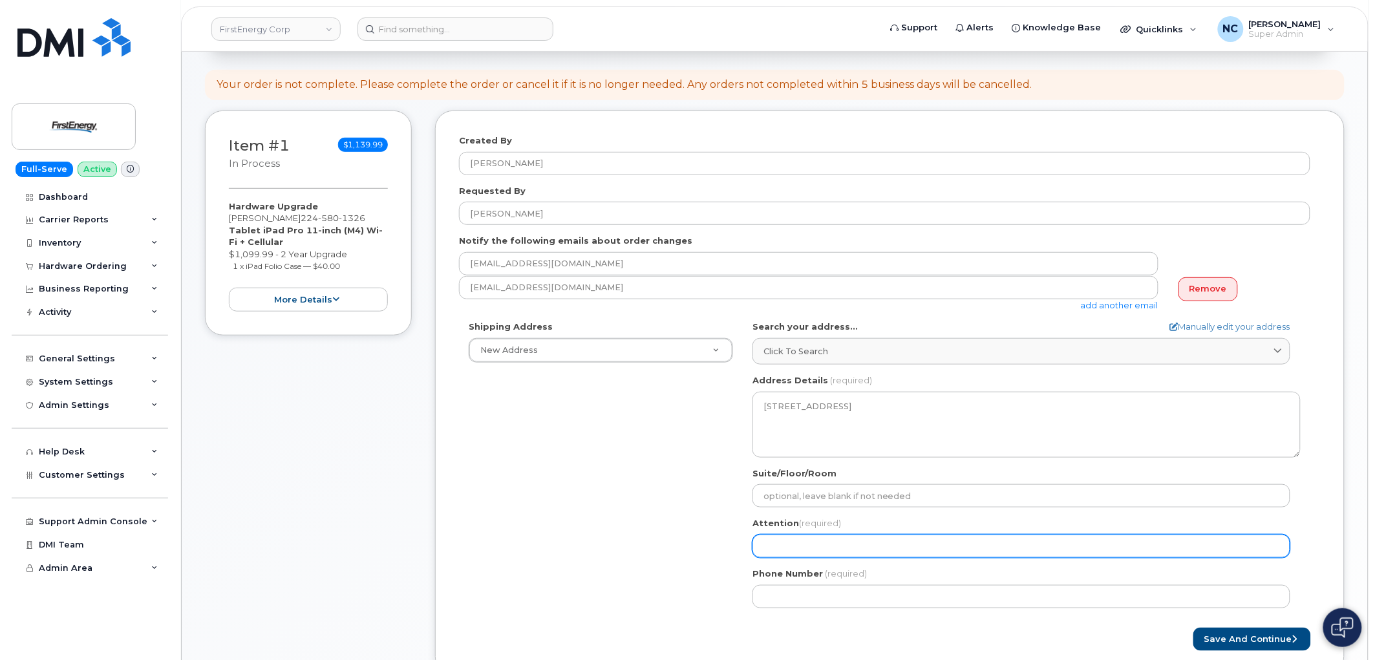
scroll to position [215, 0]
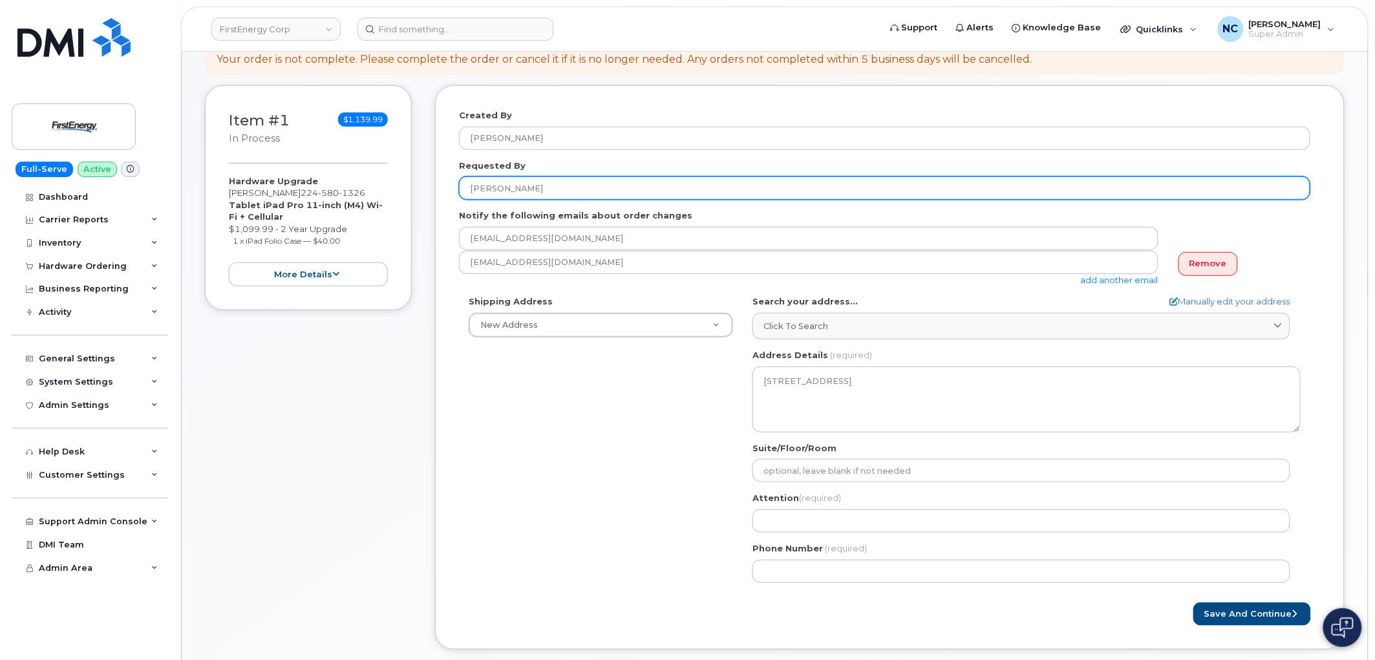
drag, startPoint x: 618, startPoint y: 184, endPoint x: 256, endPoint y: 195, distance: 362.3
click at [281, 194] on div "Item #1 in process $1,139.99 Hardware Upgrade SANDRA D COSENTINO 224 580 1326 T…" at bounding box center [775, 377] width 1140 height 584
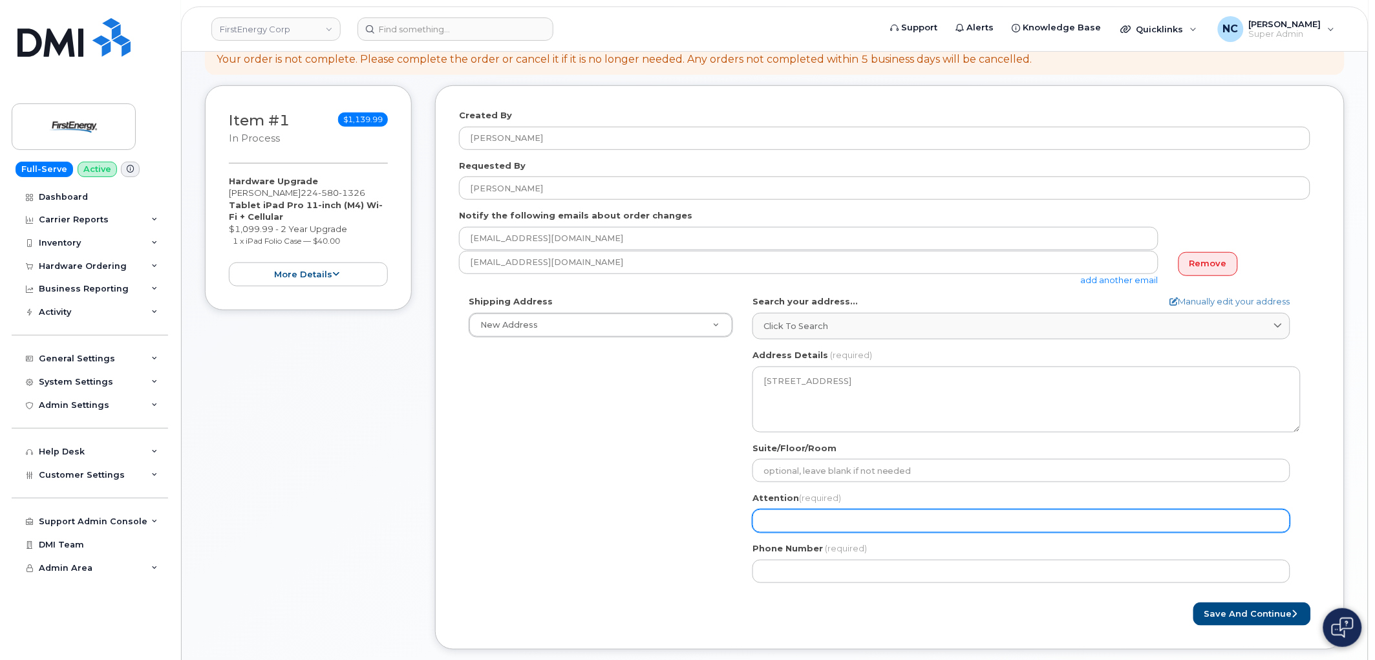
click at [791, 515] on input "Attention (required)" at bounding box center [1022, 521] width 538 height 23
paste input "Sandra D Cosentino"
select select
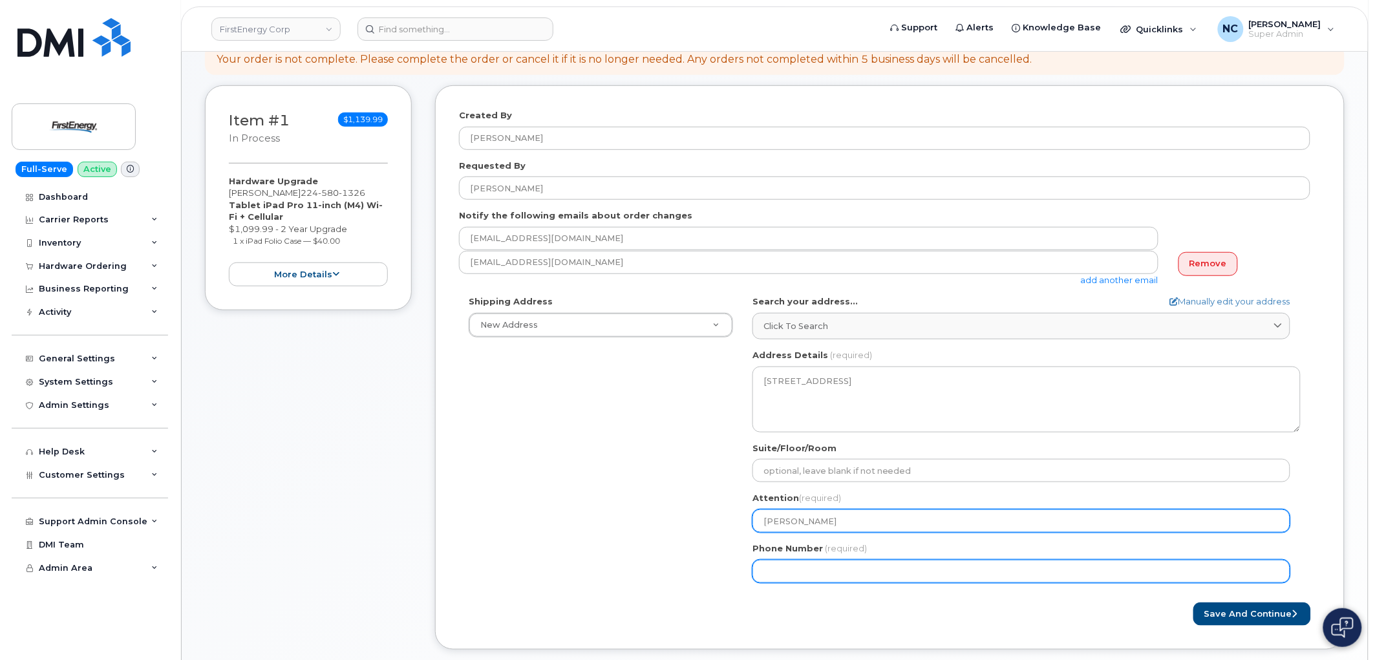
type input "Sandra D Cosentino"
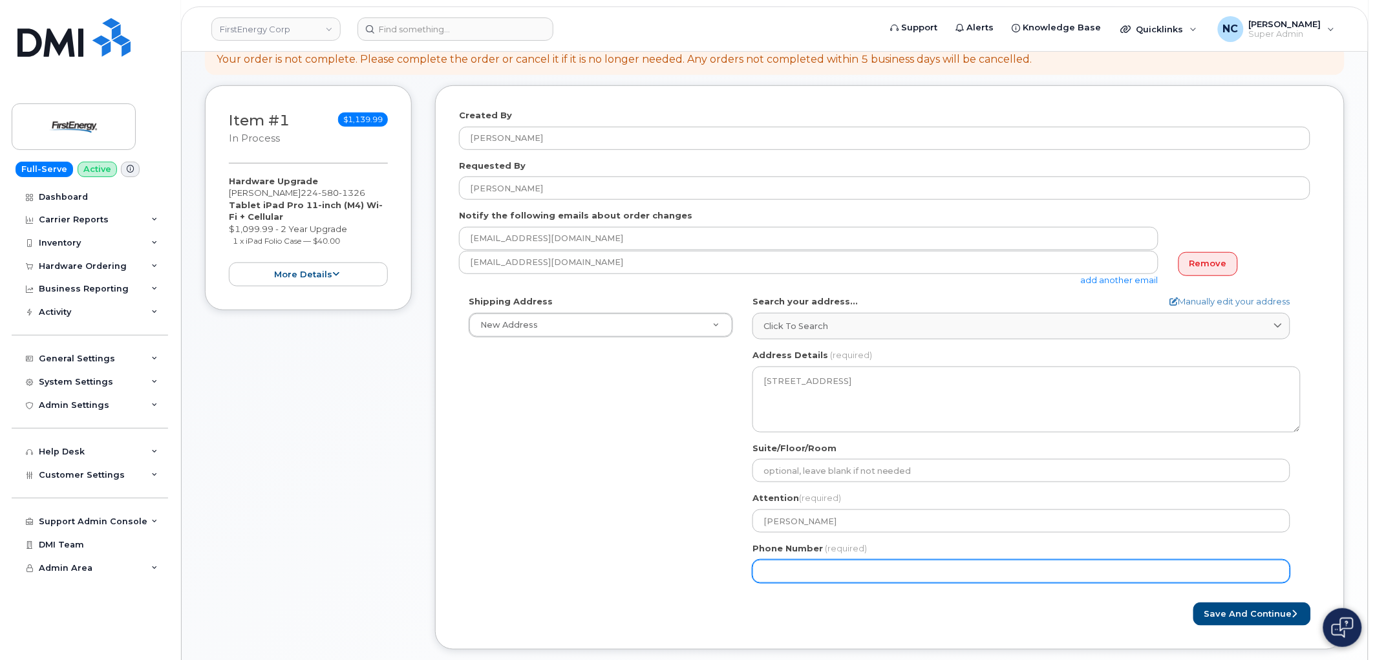
drag, startPoint x: 880, startPoint y: 564, endPoint x: 874, endPoint y: 561, distance: 7.2
click at [880, 563] on input "Phone Number" at bounding box center [1022, 571] width 538 height 23
click at [783, 568] on input "Phone Number" at bounding box center [1022, 571] width 538 height 23
click at [787, 568] on input "Phone Number" at bounding box center [1022, 571] width 538 height 23
click at [802, 576] on input "Phone Number" at bounding box center [1022, 571] width 538 height 23
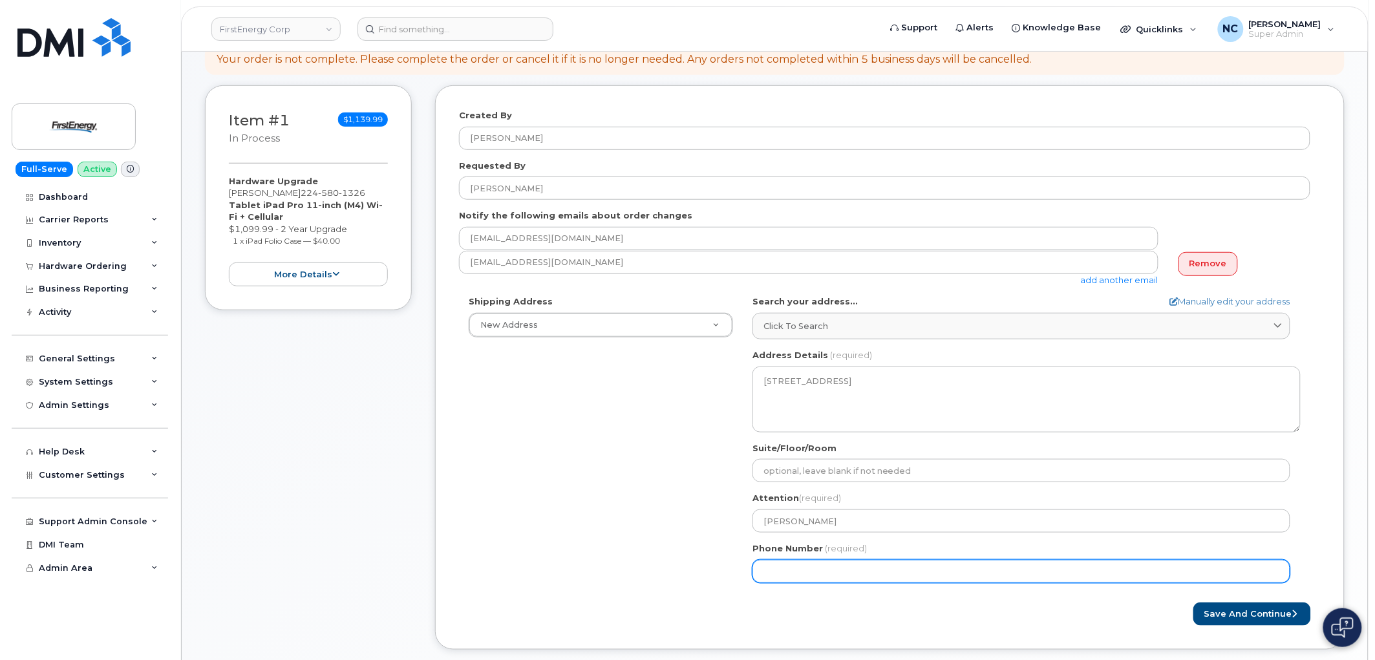
select select
type input "7327236619"
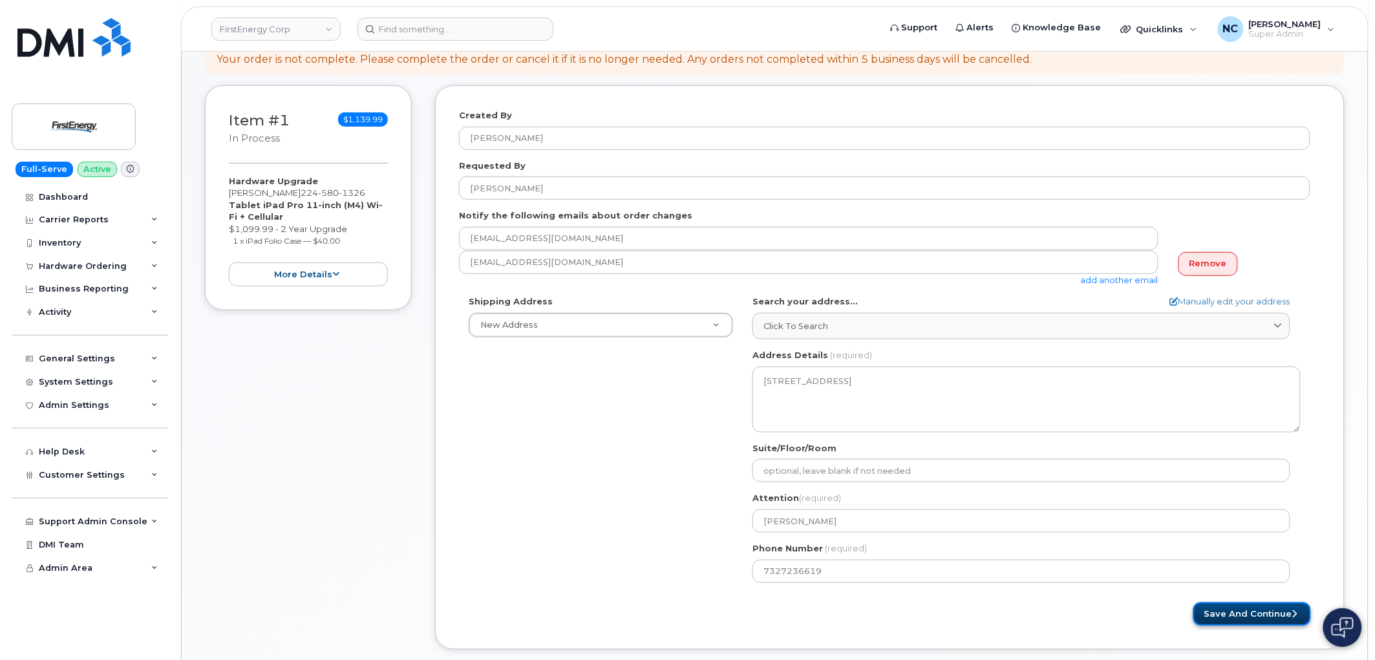
drag, startPoint x: 1245, startPoint y: 616, endPoint x: 1227, endPoint y: 613, distance: 18.3
click at [1243, 615] on button "Save and Continue" at bounding box center [1253, 615] width 118 height 24
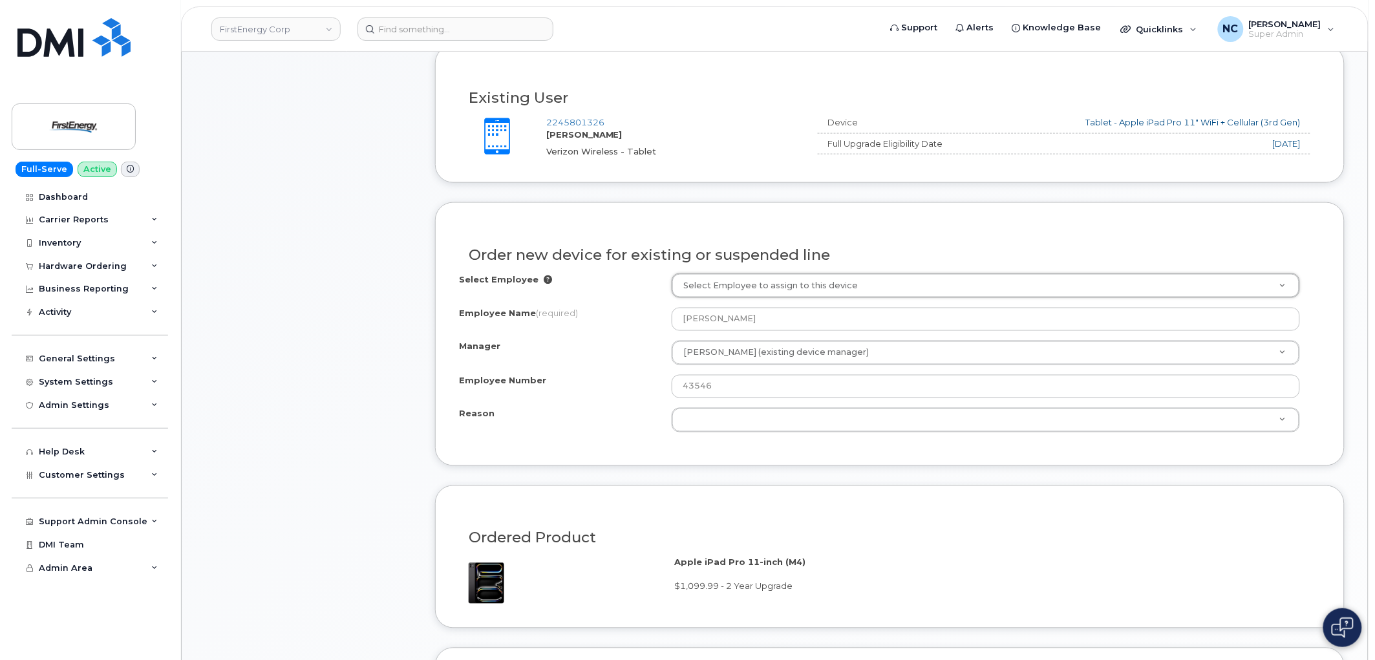
scroll to position [574, 0]
drag, startPoint x: 761, startPoint y: 421, endPoint x: 739, endPoint y: 418, distance: 22.2
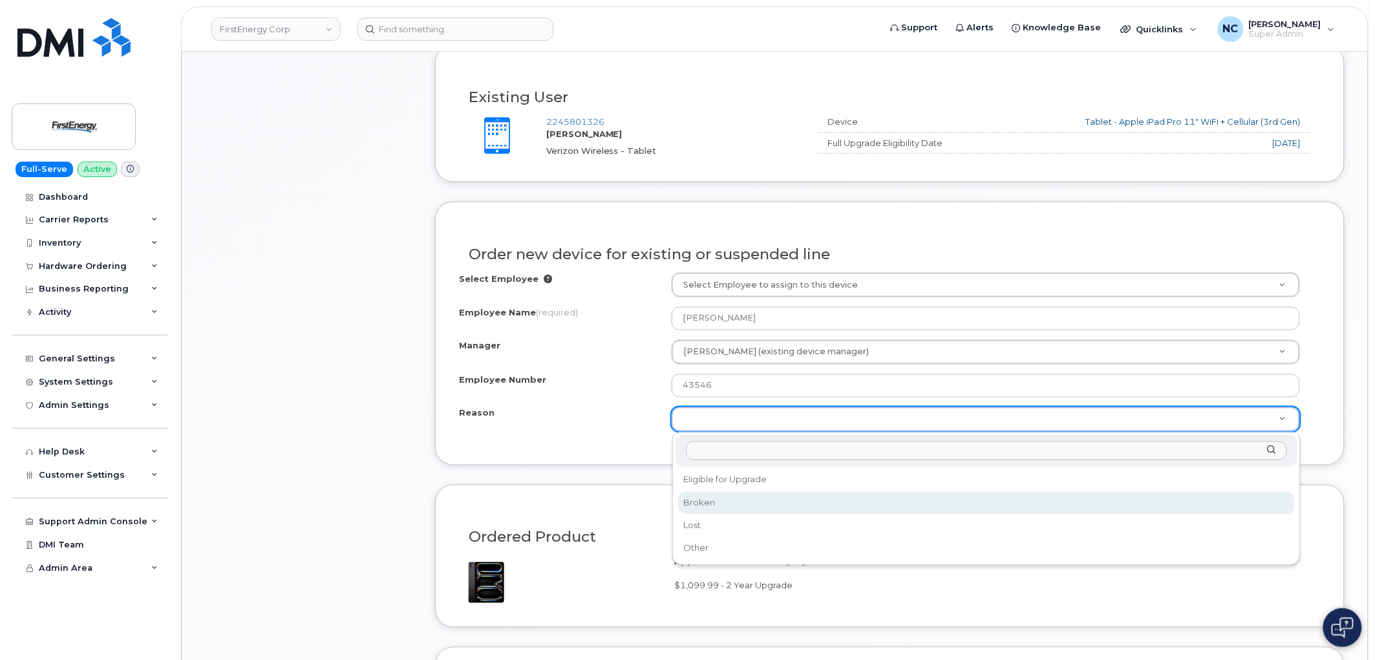
select select "broken"
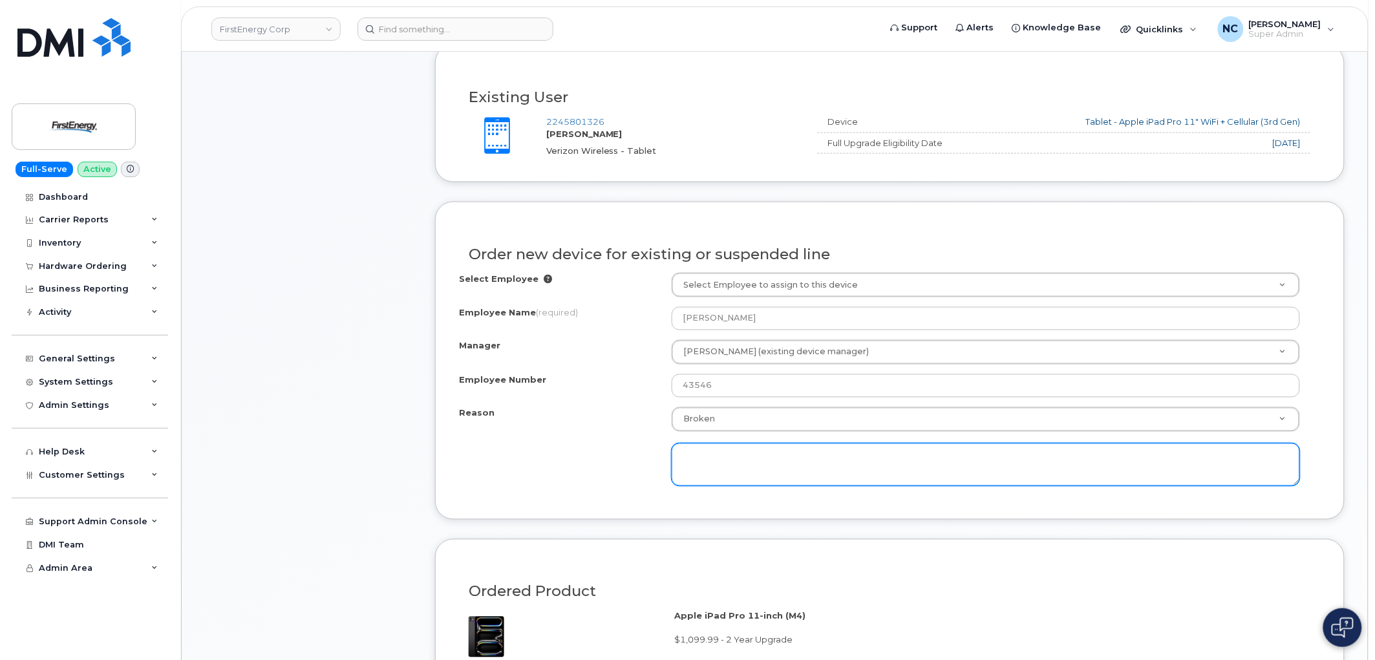
click at [769, 455] on textarea at bounding box center [986, 465] width 629 height 43
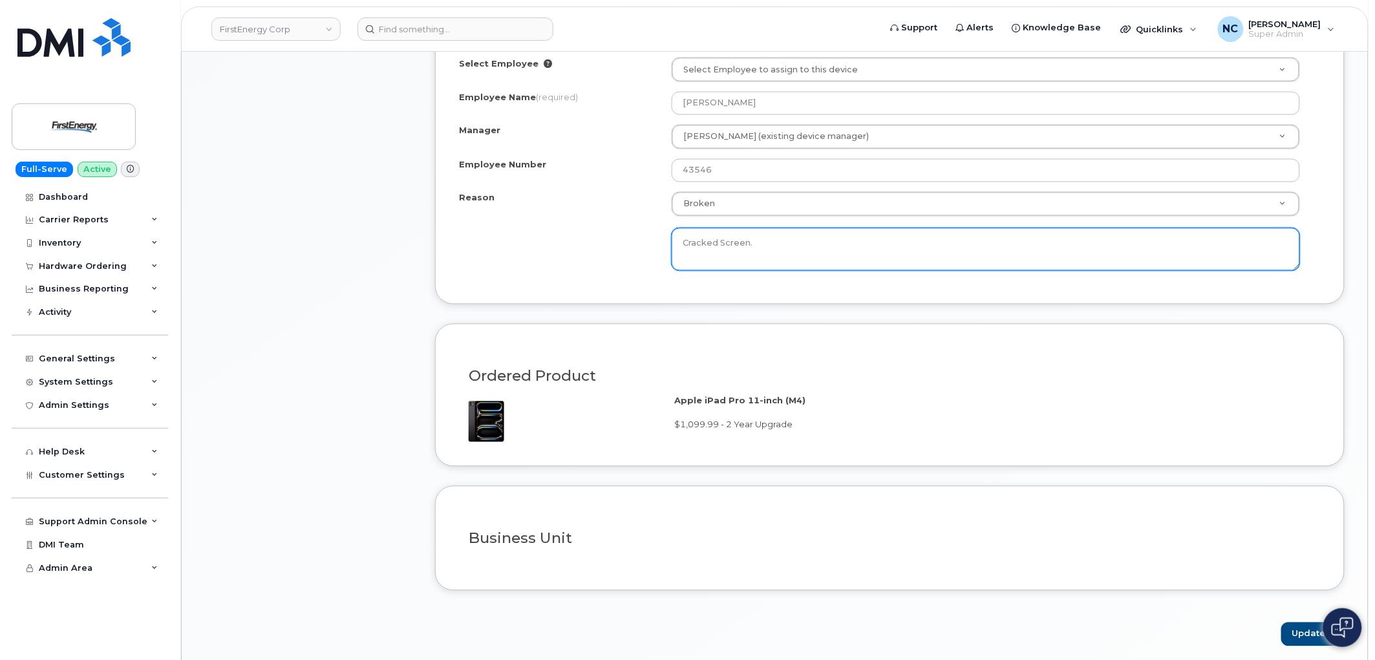
scroll to position [790, 0]
type textarea "Cracked Screen."
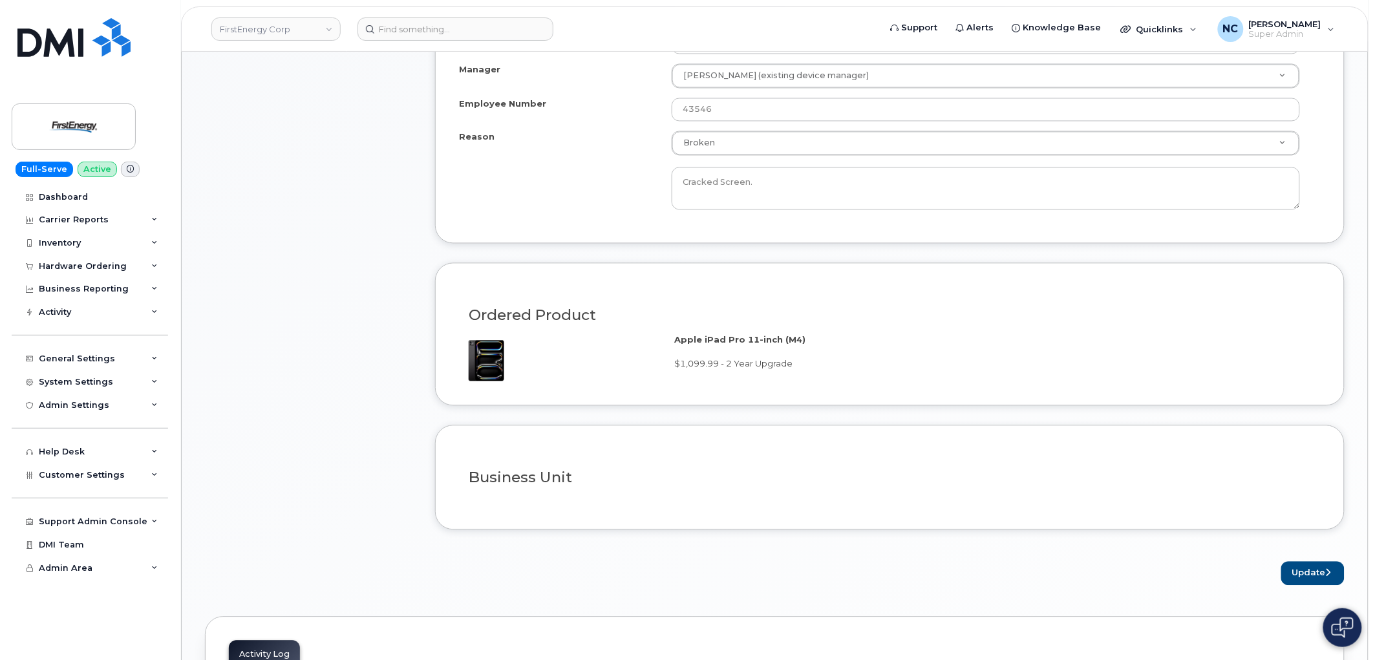
scroll to position [1077, 0]
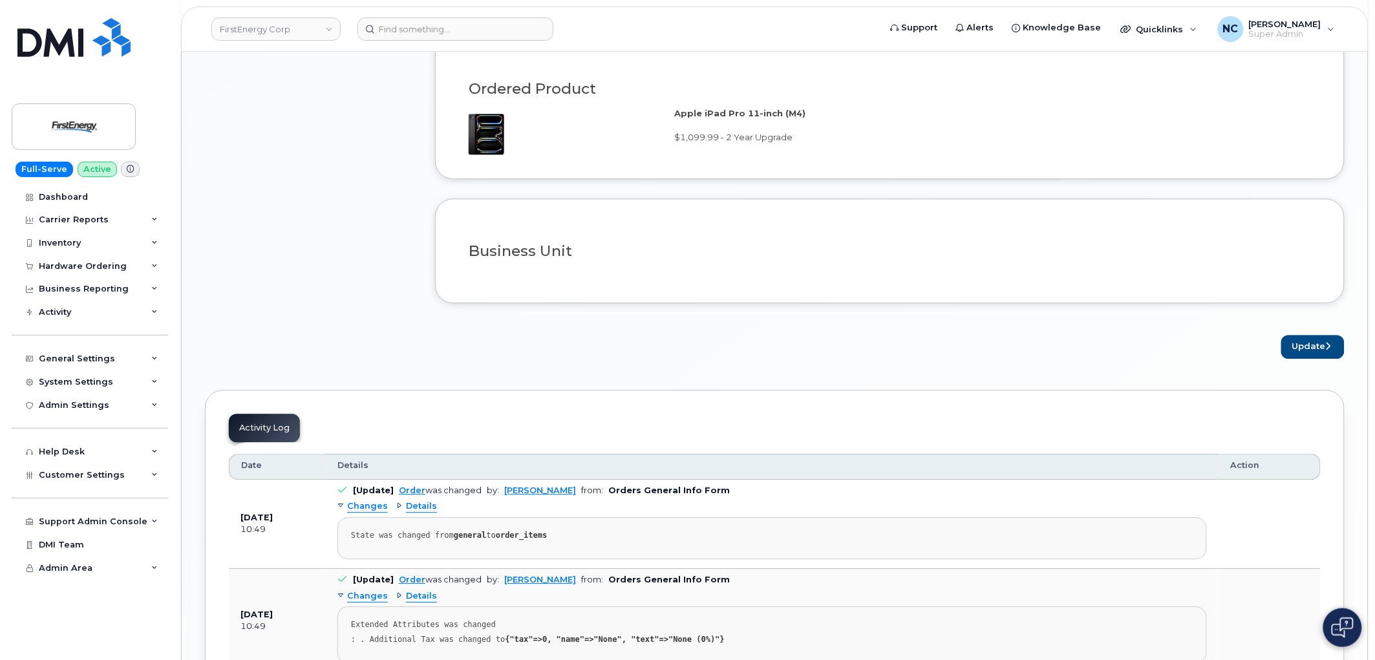
click at [1332, 361] on div "× Share This Order If you want to allow others to create or edit orders, share …" at bounding box center [775, 45] width 1140 height 1875
click at [1322, 338] on button "Update" at bounding box center [1313, 347] width 63 height 24
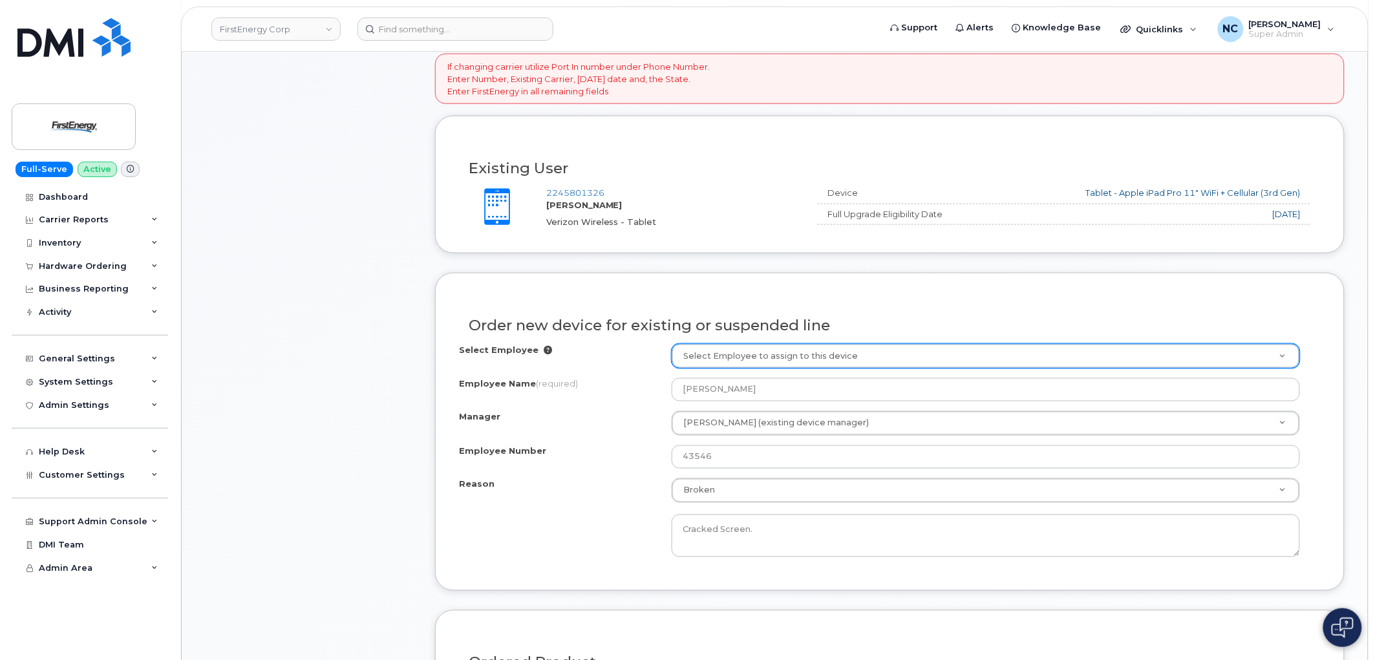
scroll to position [502, 0]
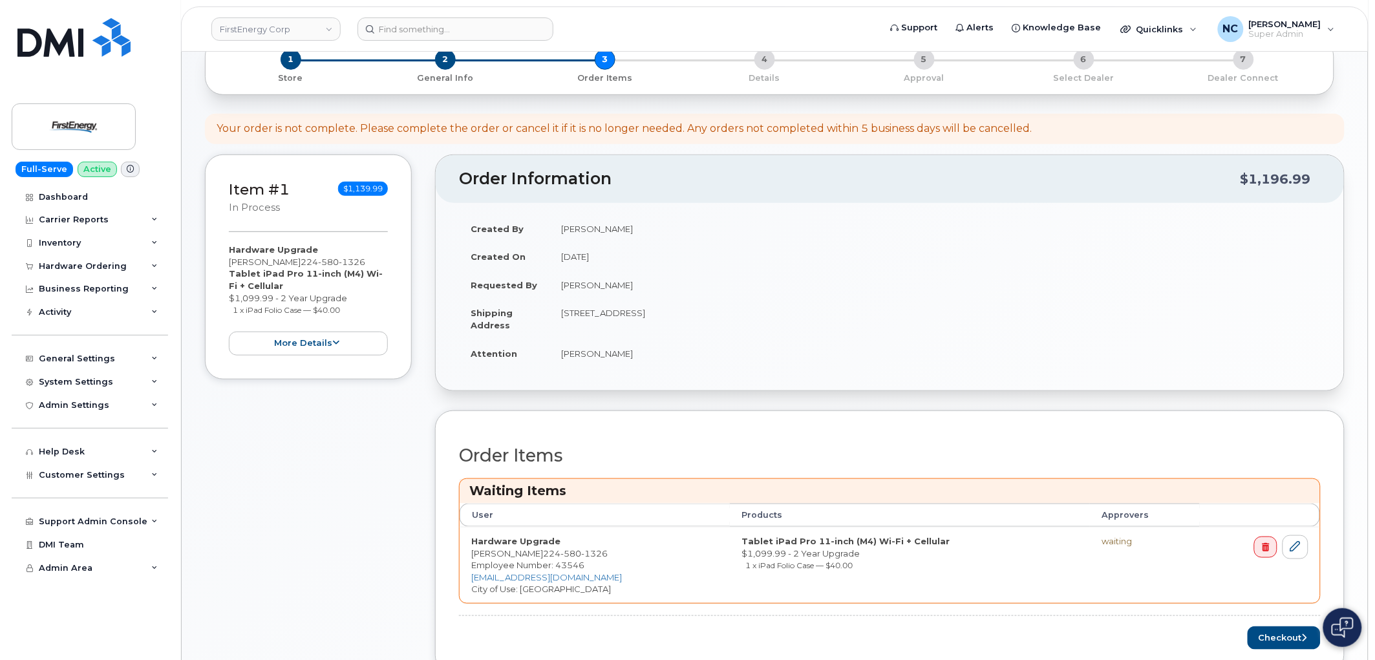
scroll to position [301, 0]
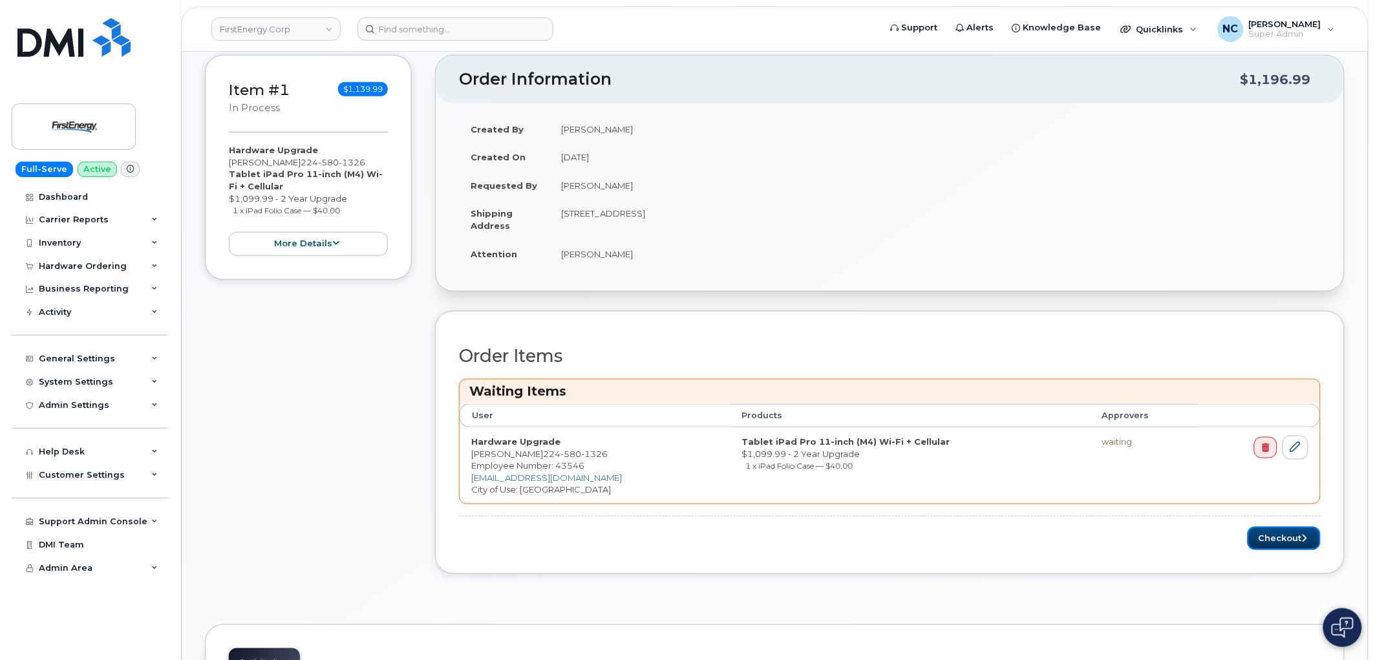
click at [1262, 533] on button "Checkout" at bounding box center [1284, 539] width 73 height 24
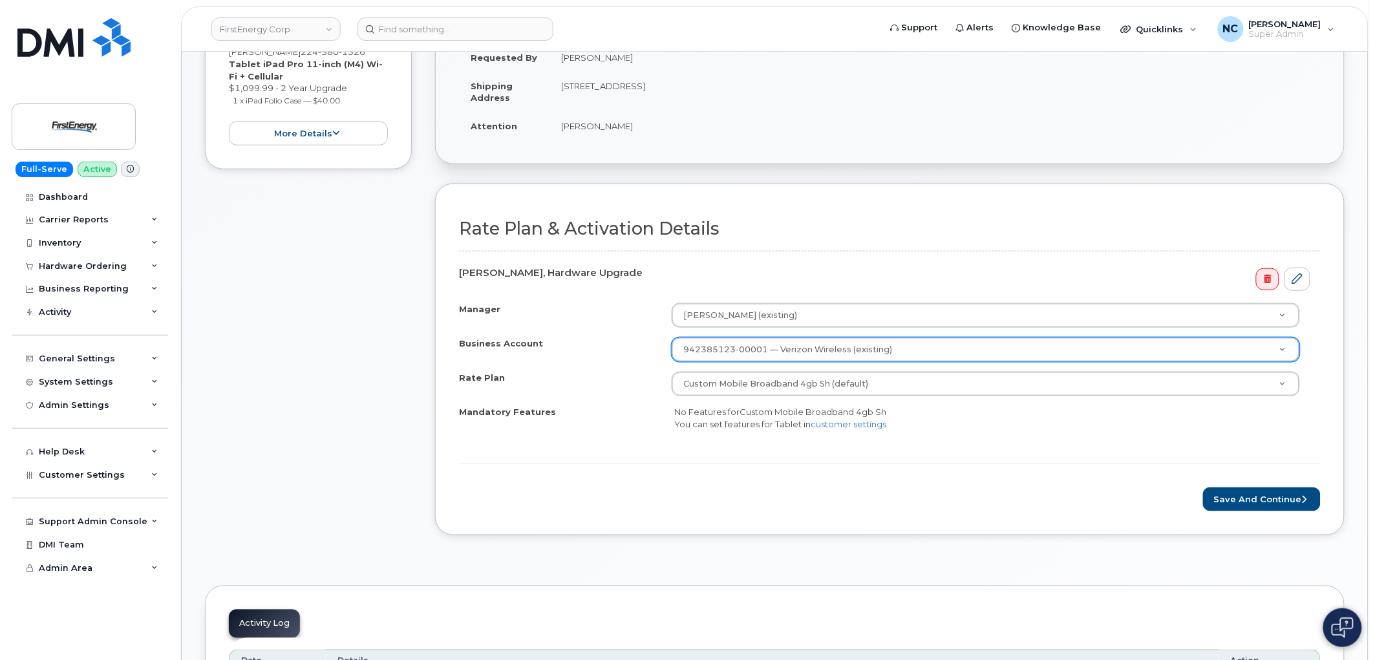
scroll to position [359, 0]
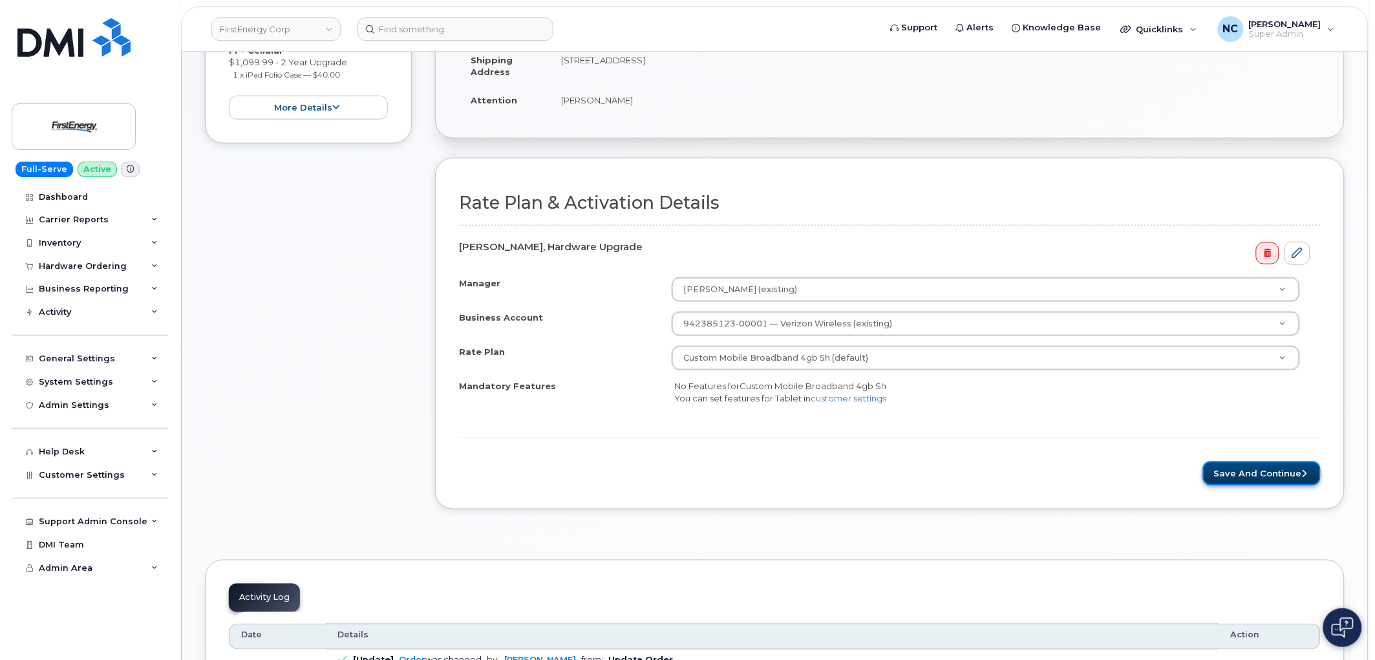
click at [1242, 470] on button "Save and Continue" at bounding box center [1262, 474] width 118 height 24
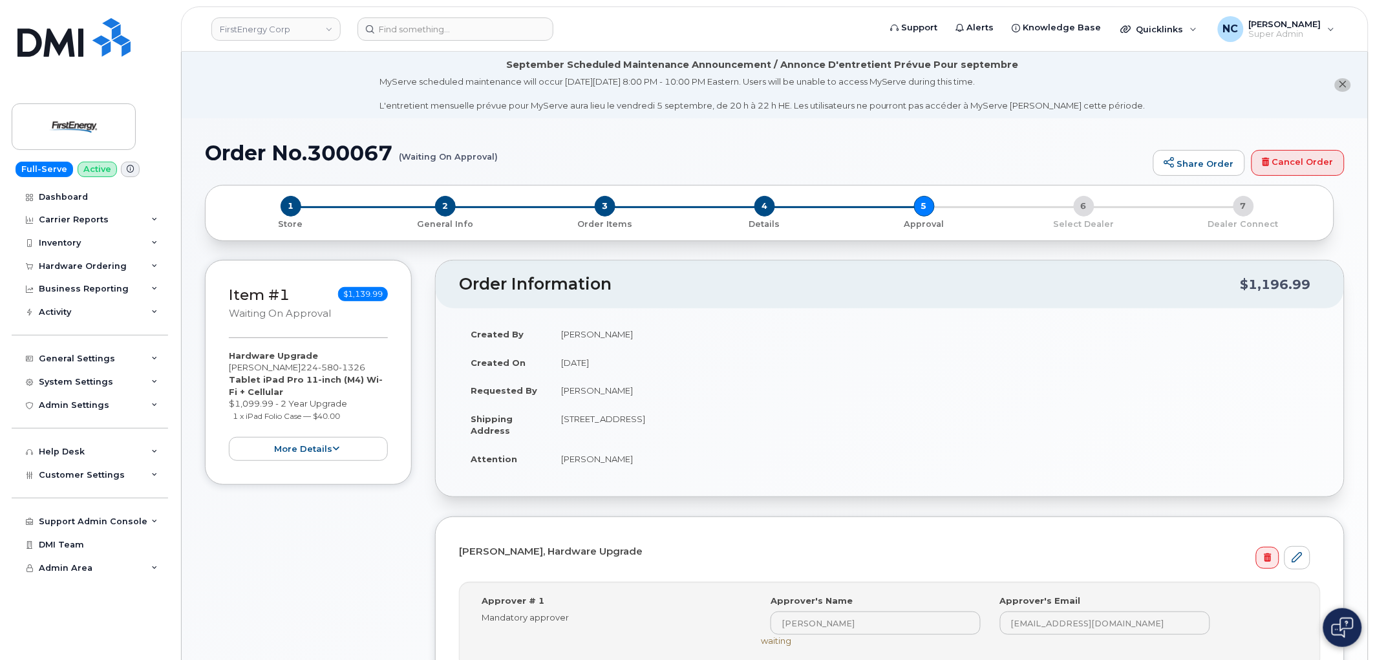
scroll to position [287, 0]
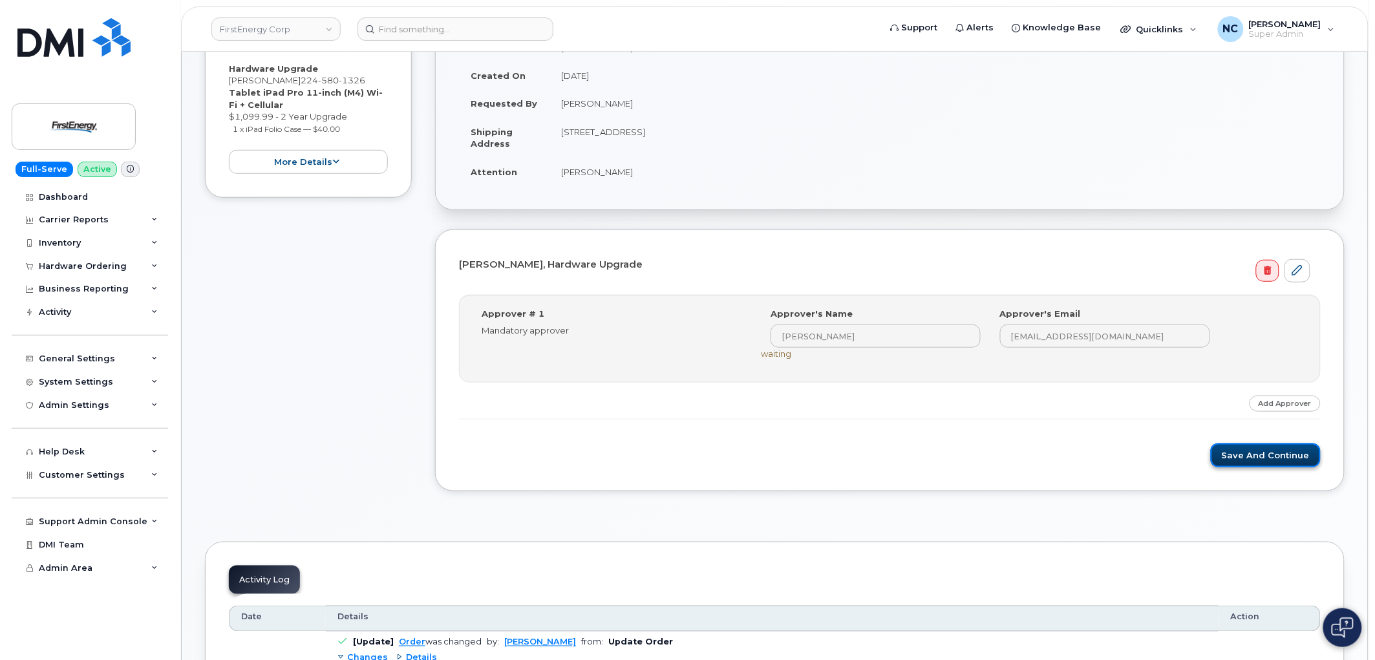
click at [1296, 456] on button "Save and Continue" at bounding box center [1266, 456] width 110 height 24
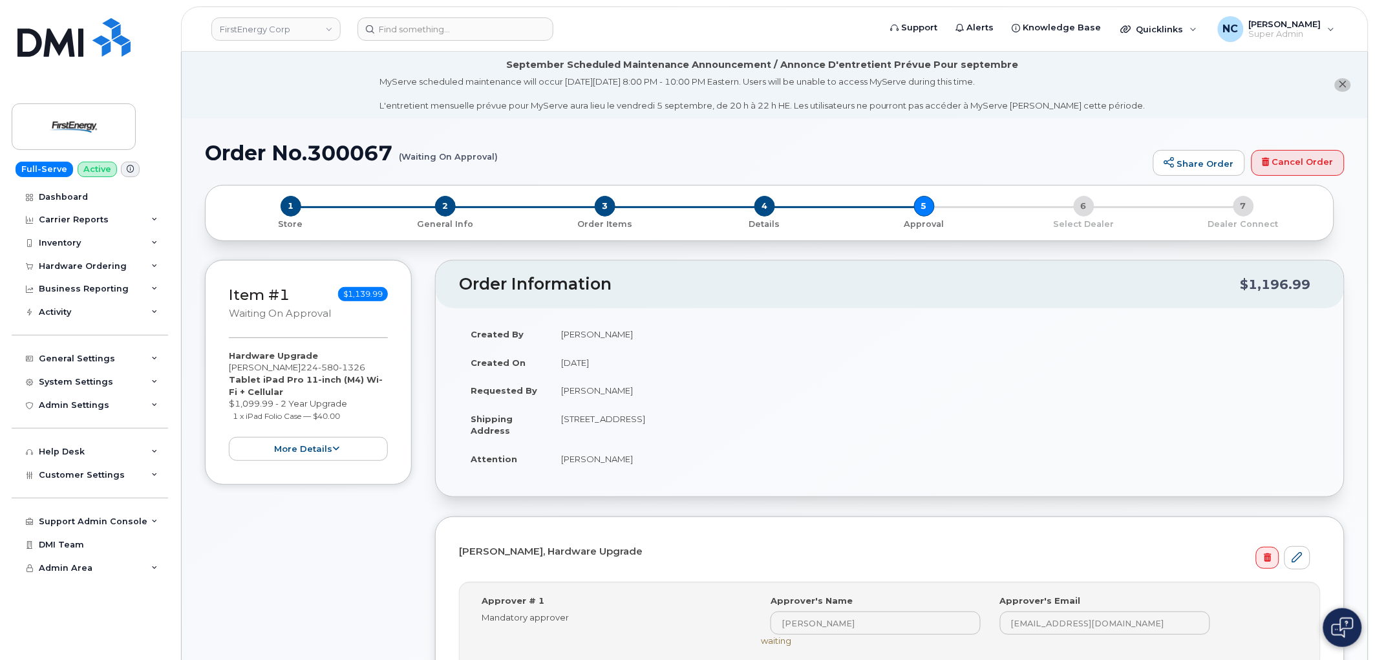
click at [624, 354] on td "[DATE]" at bounding box center [935, 363] width 771 height 28
drag, startPoint x: 398, startPoint y: 155, endPoint x: 242, endPoint y: 158, distance: 155.9
click at [205, 152] on h1 "Order No.300067 (Waiting On Approval)" at bounding box center [676, 153] width 942 height 23
drag, startPoint x: 266, startPoint y: 160, endPoint x: 274, endPoint y: 165, distance: 9.5
drag, startPoint x: 274, startPoint y: 165, endPoint x: 333, endPoint y: 158, distance: 59.2
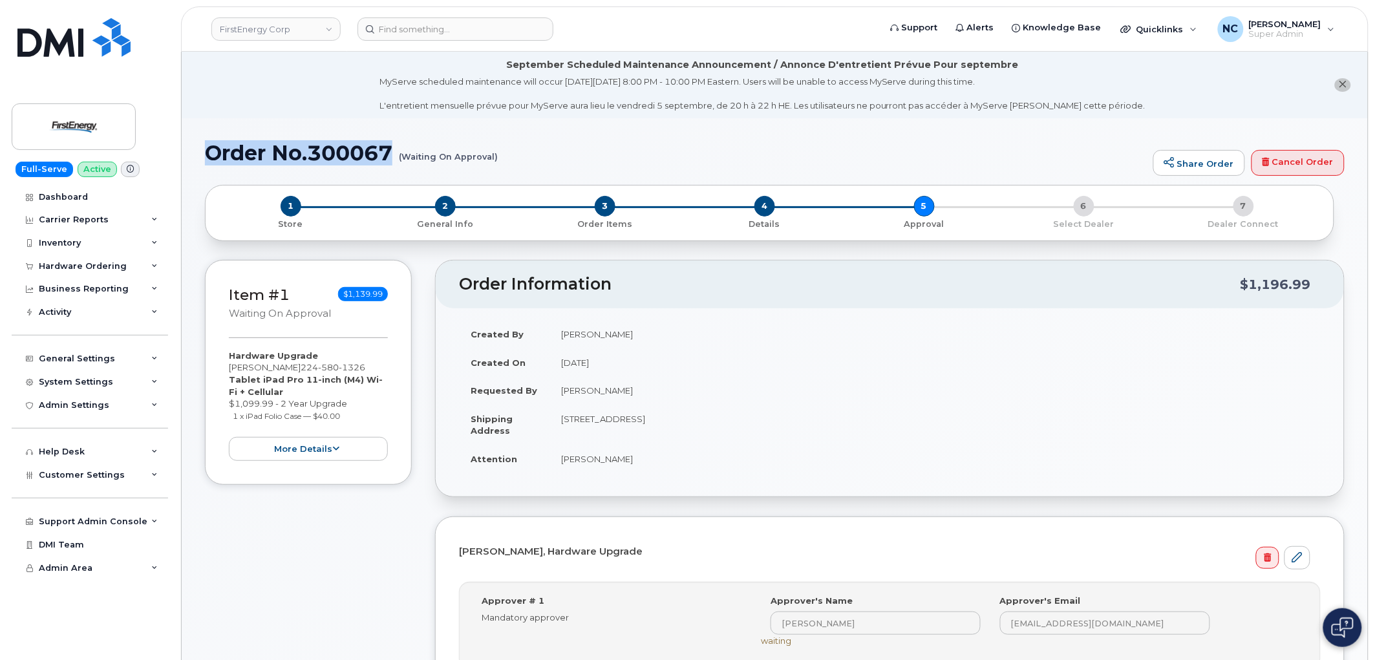
copy h1 "Order No.300067"
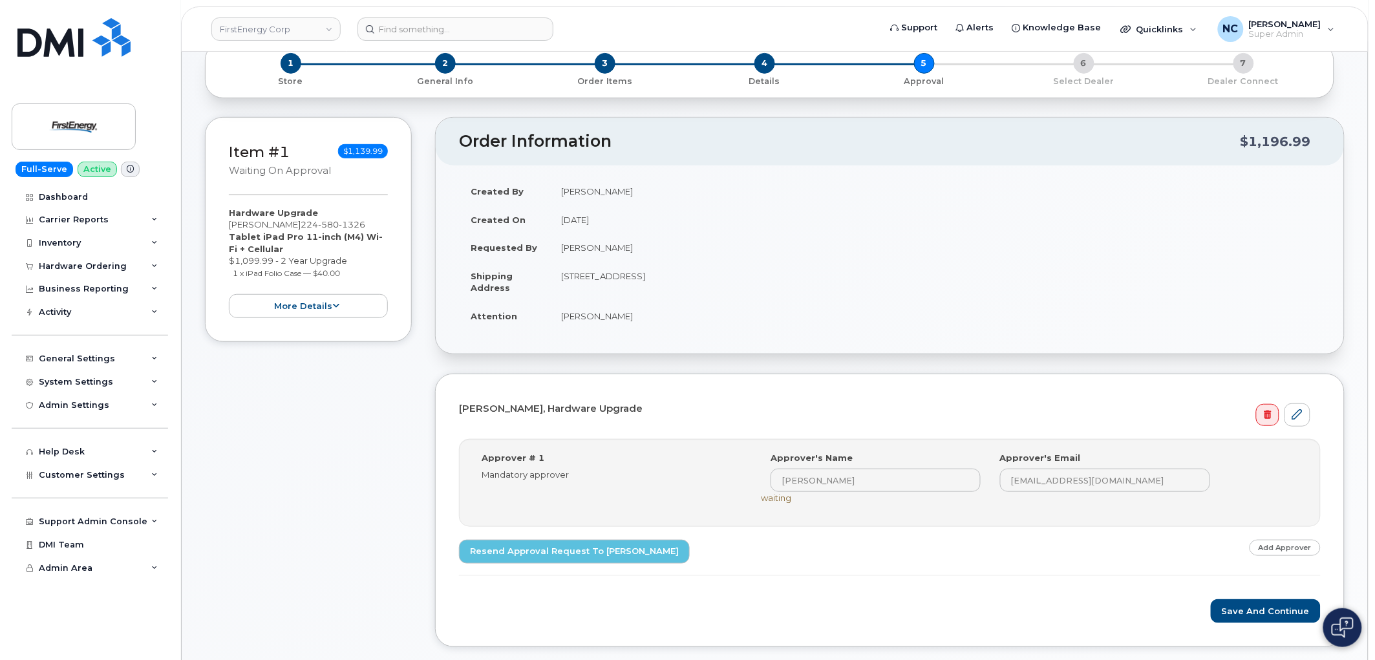
scroll to position [144, 0]
click at [715, 472] on div "Approver # 1 Mandatory approver Select Approver Mark J Decaroli (mdecaroli@firs…" at bounding box center [891, 482] width 838 height 62
click at [481, 14] on header "FirstEnergy Corp Support Alerts Knowledge Base Quicklinks Suspend / Cancel Devi…" at bounding box center [775, 28] width 1188 height 45
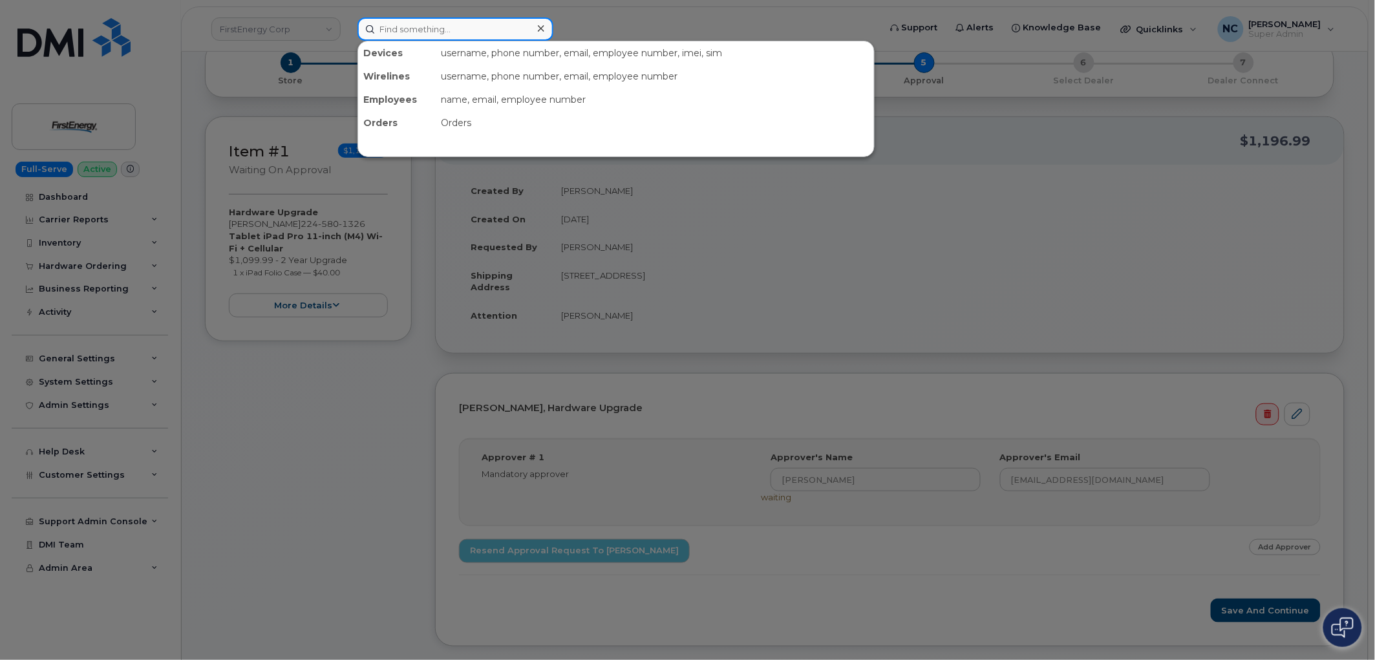
click at [460, 30] on input at bounding box center [456, 28] width 196 height 23
paste input "609-608-8622"
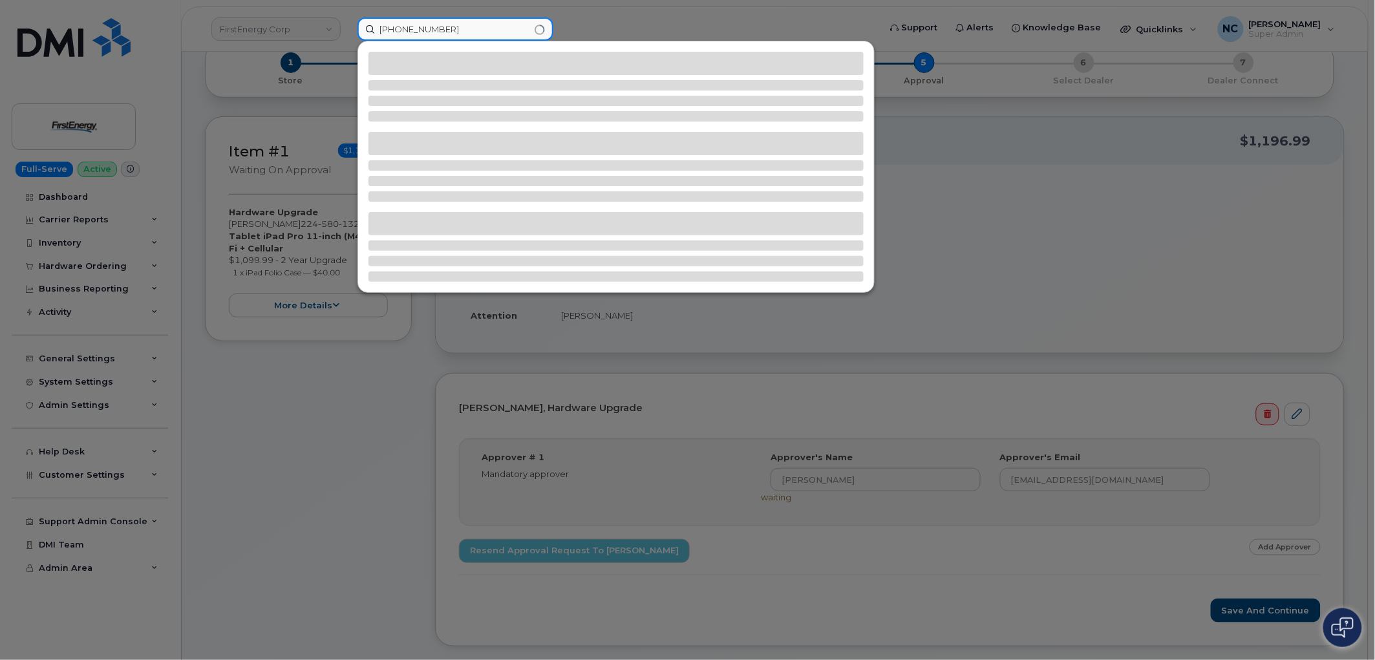
type input "609-608-8622"
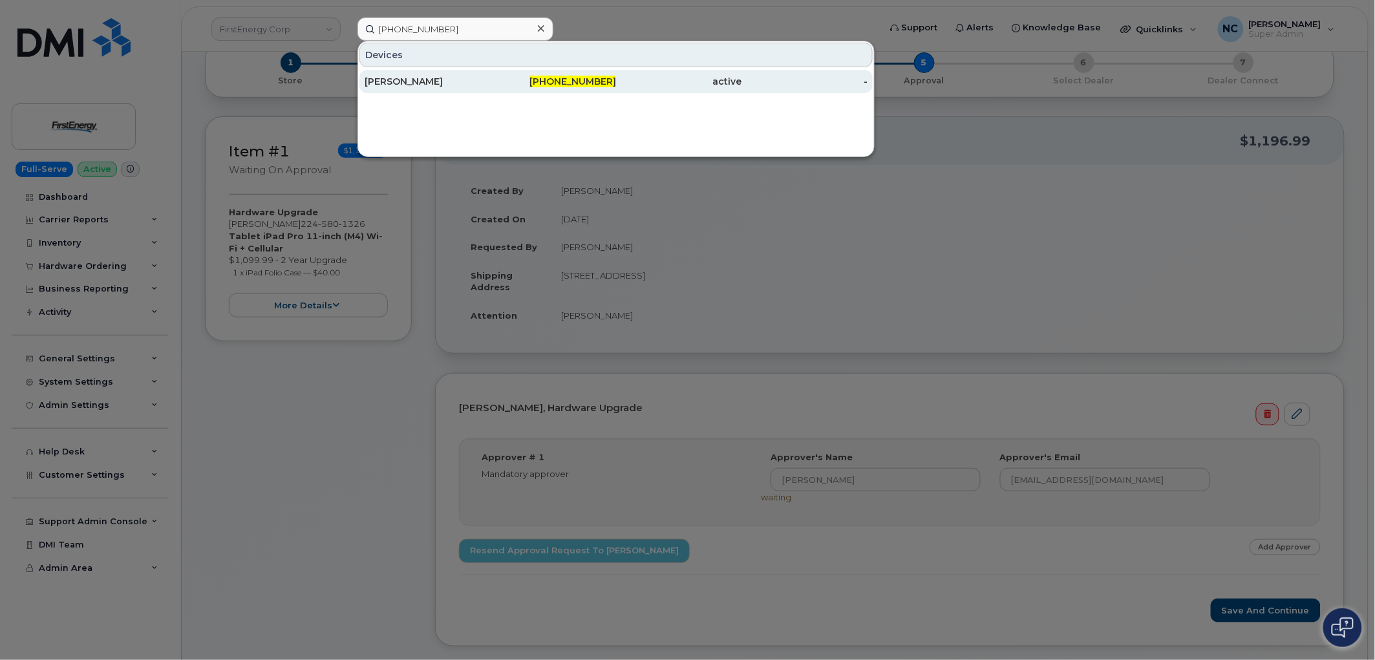
click at [480, 81] on div "[PERSON_NAME]" at bounding box center [428, 81] width 126 height 13
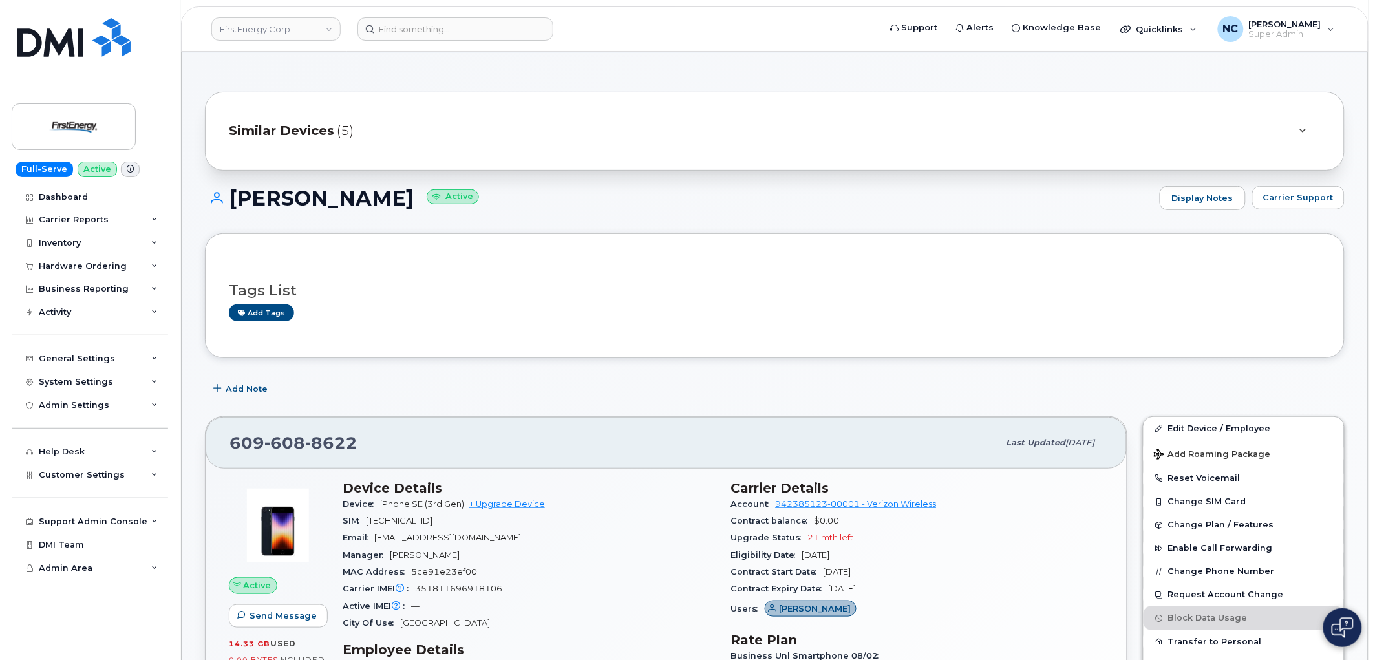
scroll to position [144, 0]
